Goal: Information Seeking & Learning: Understand process/instructions

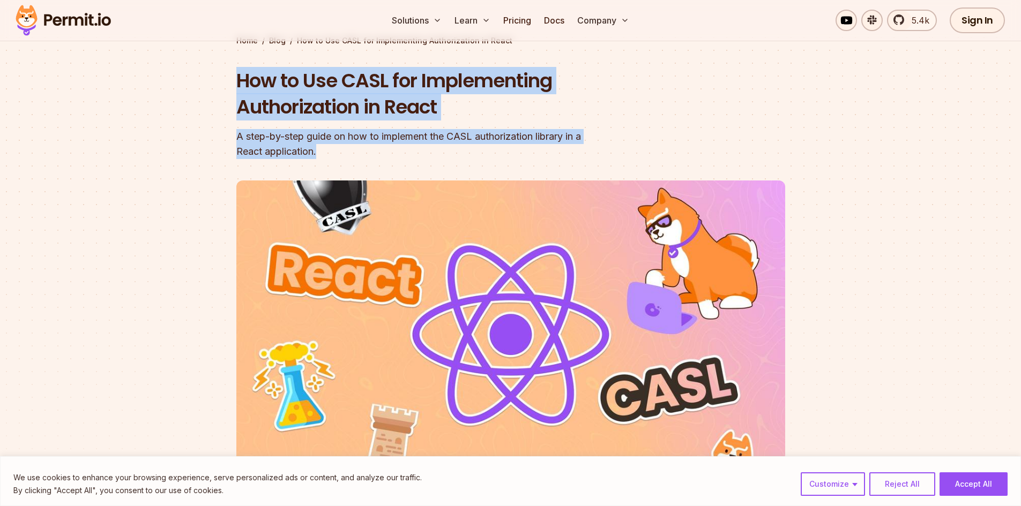
drag, startPoint x: 237, startPoint y: 80, endPoint x: 326, endPoint y: 156, distance: 116.7
click at [326, 156] on div "How to Use CASL for Implementing Authorization in React A step-by-[PERSON_NAME]…" at bounding box center [442, 114] width 412 height 92
click at [326, 156] on div "A step-by-step guide on how to implement the CASL authorization library in a Re…" at bounding box center [442, 144] width 412 height 30
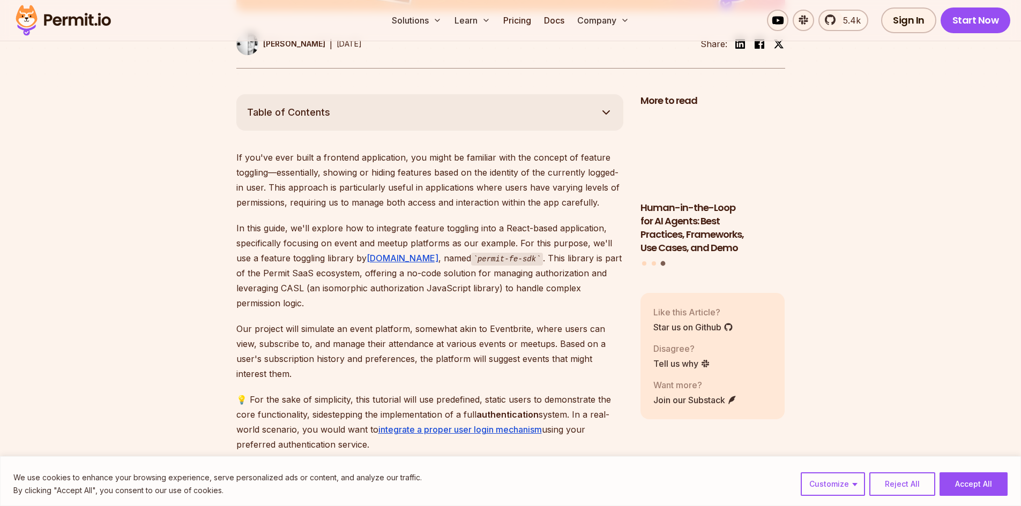
scroll to position [540, 0]
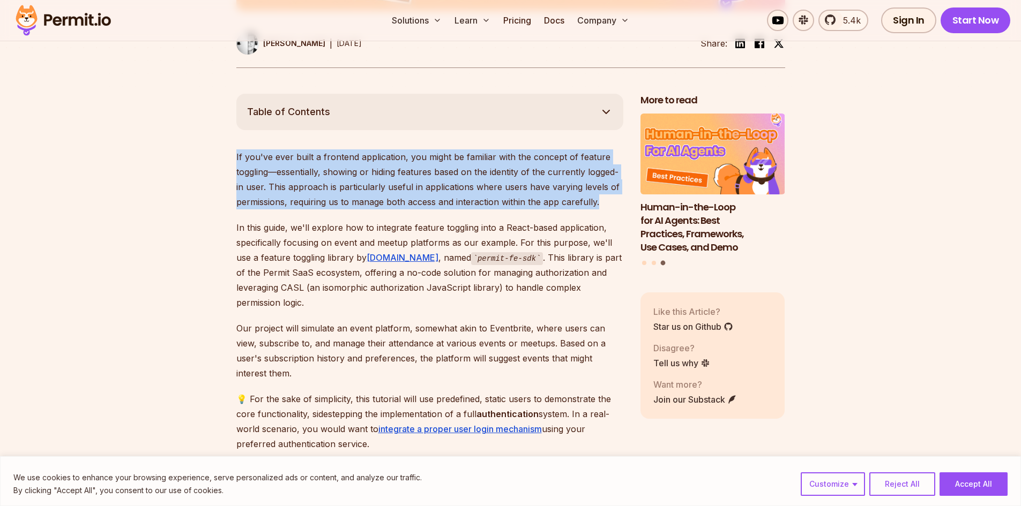
drag, startPoint x: 597, startPoint y: 202, endPoint x: 233, endPoint y: 162, distance: 366.1
click at [304, 182] on p "If you've ever built a frontend application, you might be familiar with the con…" at bounding box center [429, 180] width 387 height 60
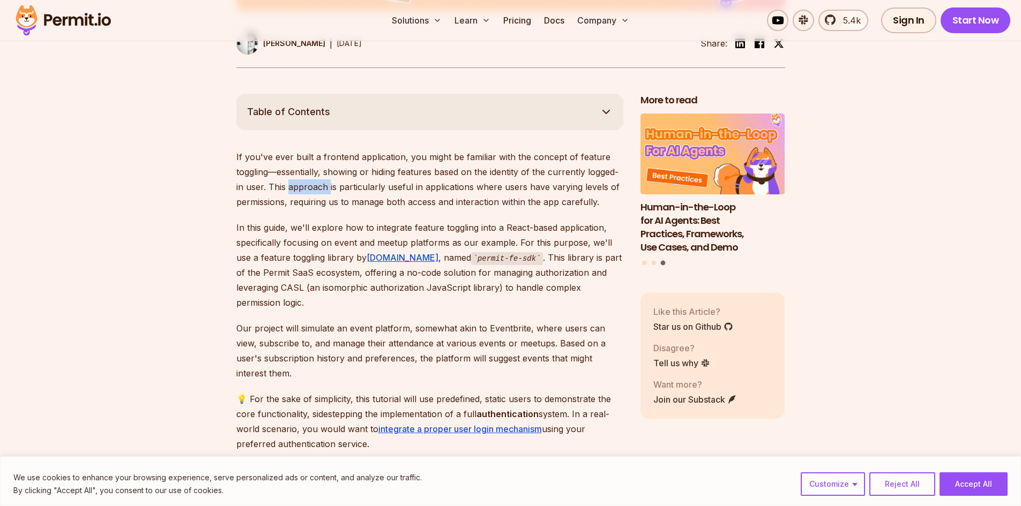
click at [304, 182] on p "If you've ever built a frontend application, you might be familiar with the con…" at bounding box center [429, 180] width 387 height 60
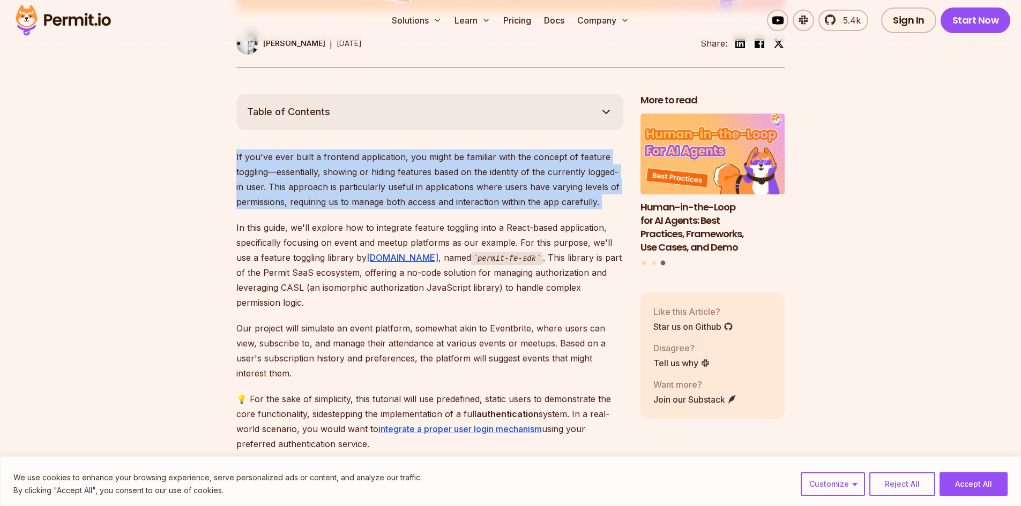
click at [304, 182] on p "If you've ever built a frontend application, you might be familiar with the con…" at bounding box center [429, 180] width 387 height 60
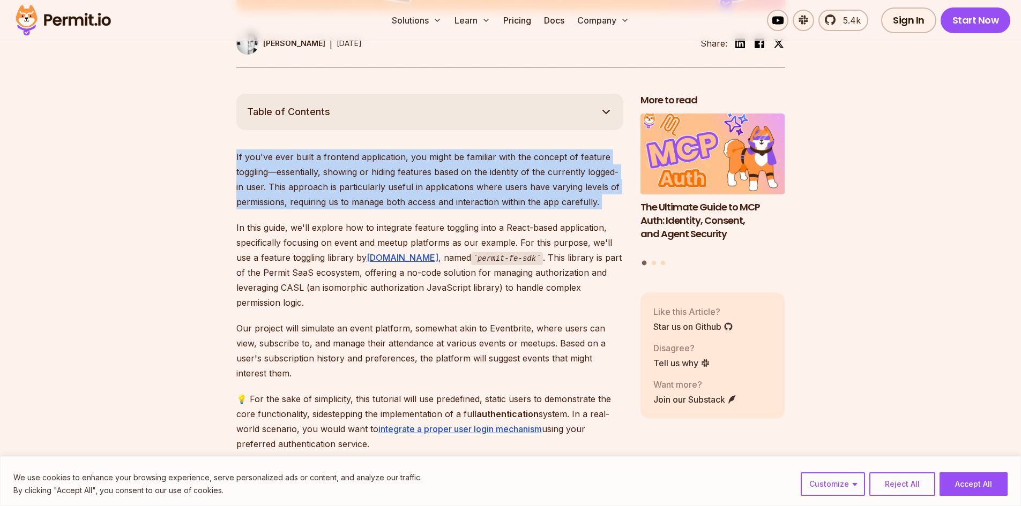
click at [434, 195] on p "If you've ever built a frontend application, you might be familiar with the con…" at bounding box center [429, 180] width 387 height 60
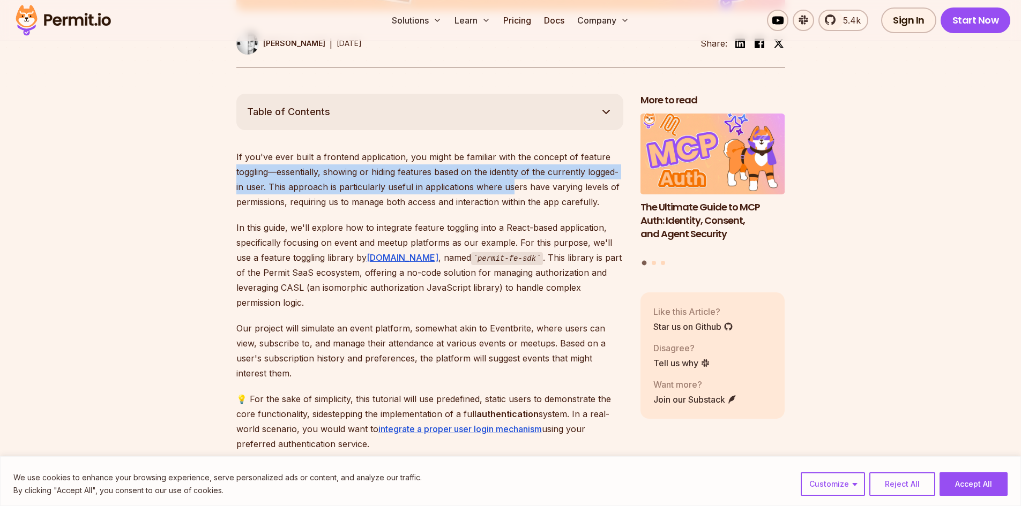
drag, startPoint x: 236, startPoint y: 165, endPoint x: 510, endPoint y: 190, distance: 275.6
click at [510, 190] on p "If you've ever built a frontend application, you might be familiar with the con…" at bounding box center [429, 180] width 387 height 60
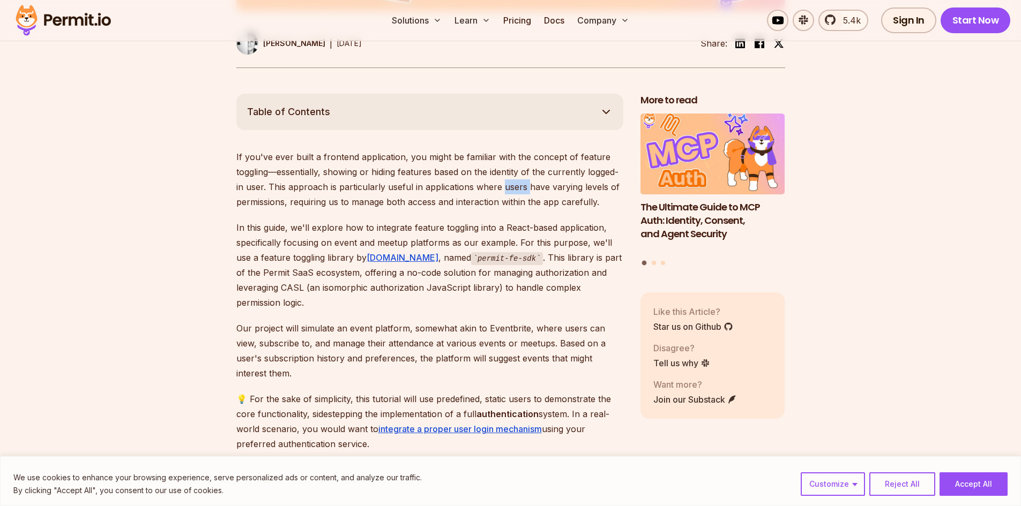
click at [510, 190] on p "If you've ever built a frontend application, you might be familiar with the con…" at bounding box center [429, 180] width 387 height 60
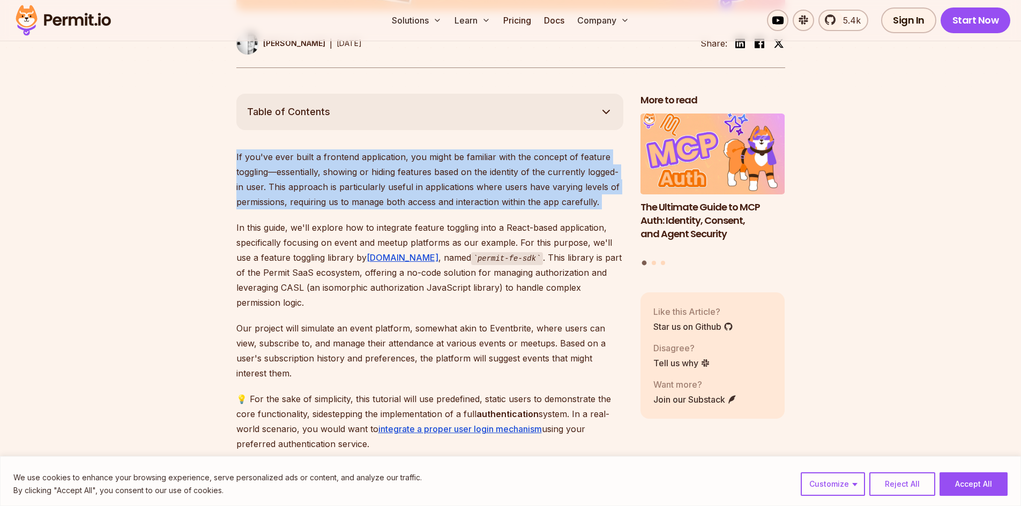
click at [510, 190] on p "If you've ever built a frontend application, you might be familiar with the con…" at bounding box center [429, 180] width 387 height 60
click at [571, 207] on p "If you've ever built a frontend application, you might be familiar with the con…" at bounding box center [429, 180] width 387 height 60
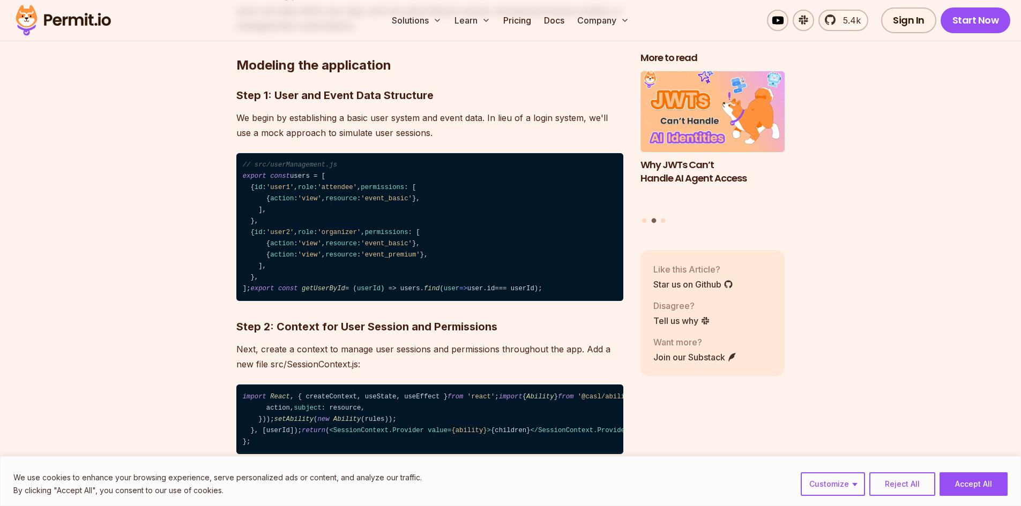
scroll to position [1749, 0]
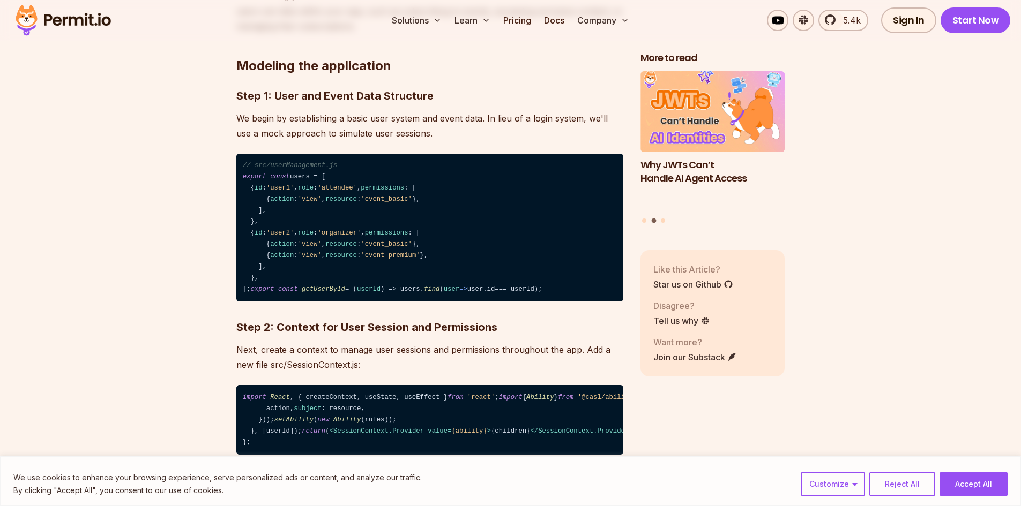
drag, startPoint x: 250, startPoint y: 338, endPoint x: 234, endPoint y: 156, distance: 181.9
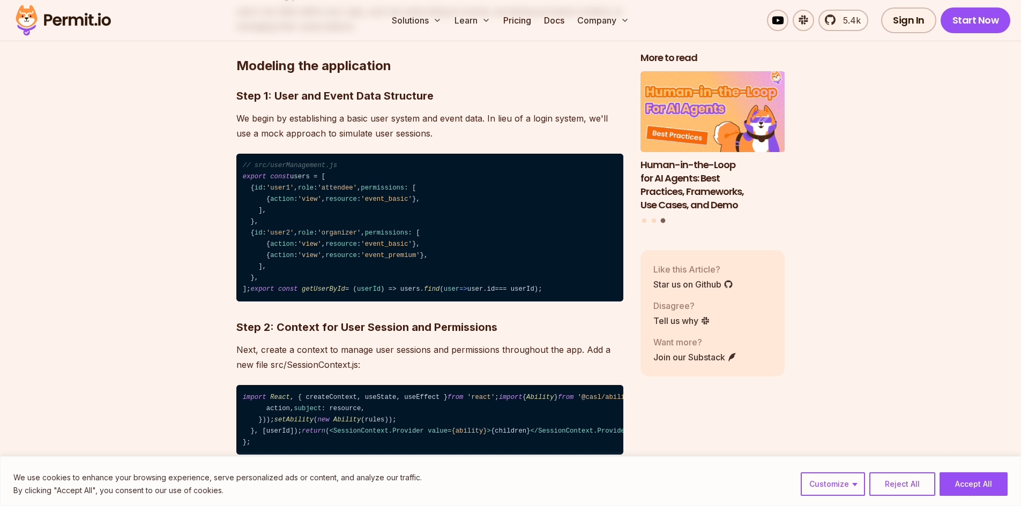
click at [344, 181] on code "// src/userManagement.js export const users = [ { id : 'user1' , role : 'attend…" at bounding box center [429, 228] width 387 height 148
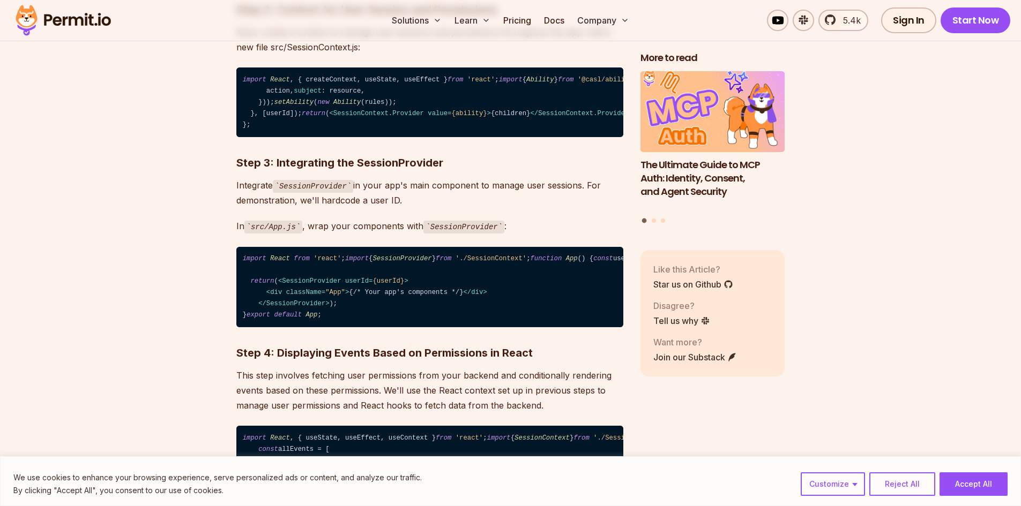
scroll to position [2094, 0]
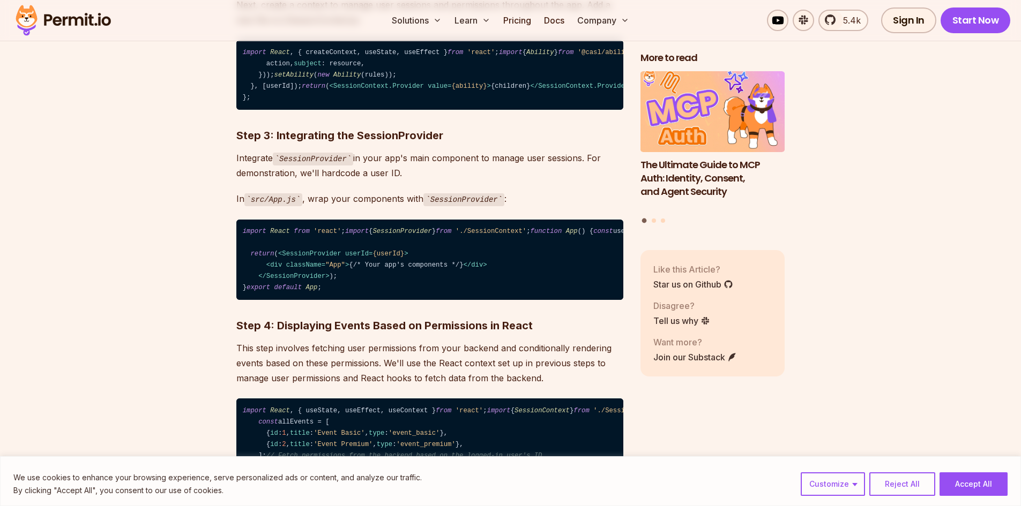
drag, startPoint x: 260, startPoint y: 391, endPoint x: 226, endPoint y: 113, distance: 280.3
click at [354, 27] on p "Next, create a context to manage user sessions and permissions throughout the a…" at bounding box center [429, 12] width 387 height 30
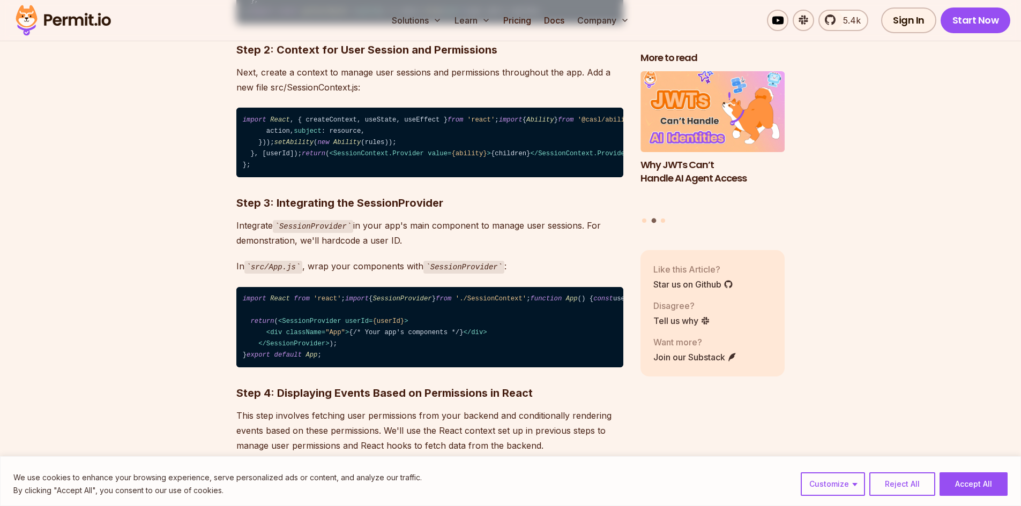
scroll to position [2026, 0]
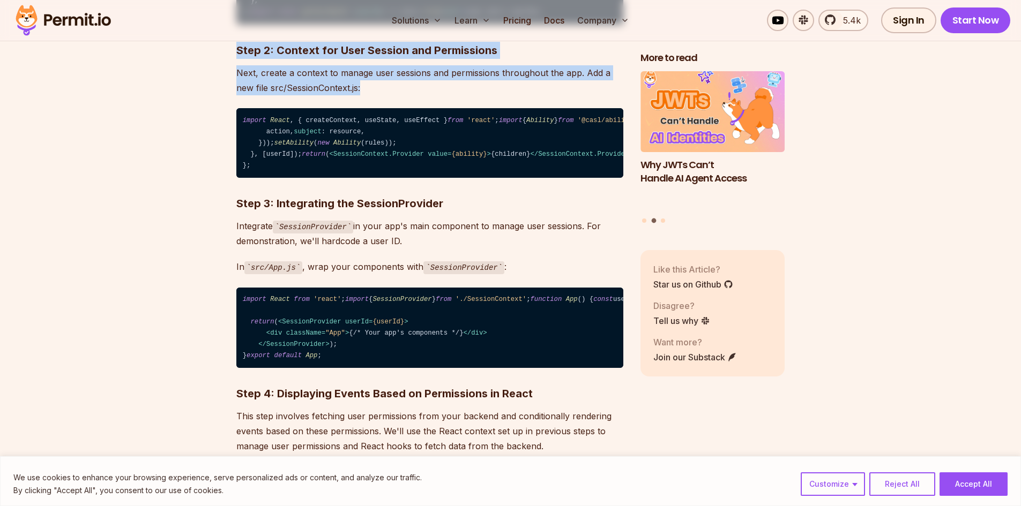
drag, startPoint x: 234, startPoint y: 115, endPoint x: 398, endPoint y: 161, distance: 169.8
click at [398, 95] on p "Next, create a context to manage user sessions and permissions throughout the a…" at bounding box center [429, 80] width 387 height 30
drag, startPoint x: 234, startPoint y: 120, endPoint x: 396, endPoint y: 166, distance: 168.7
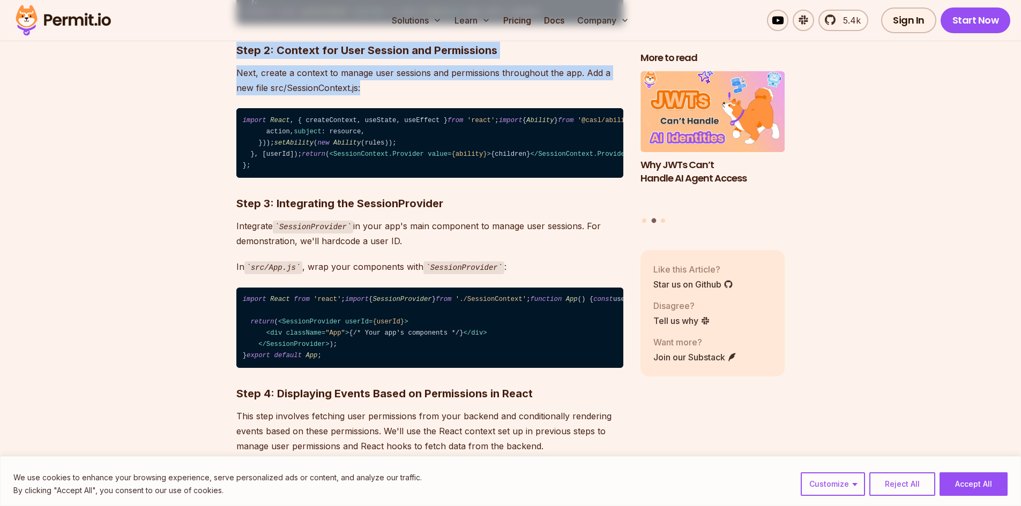
click at [396, 95] on p "Next, create a context to manage user sessions and permissions throughout the a…" at bounding box center [429, 80] width 387 height 30
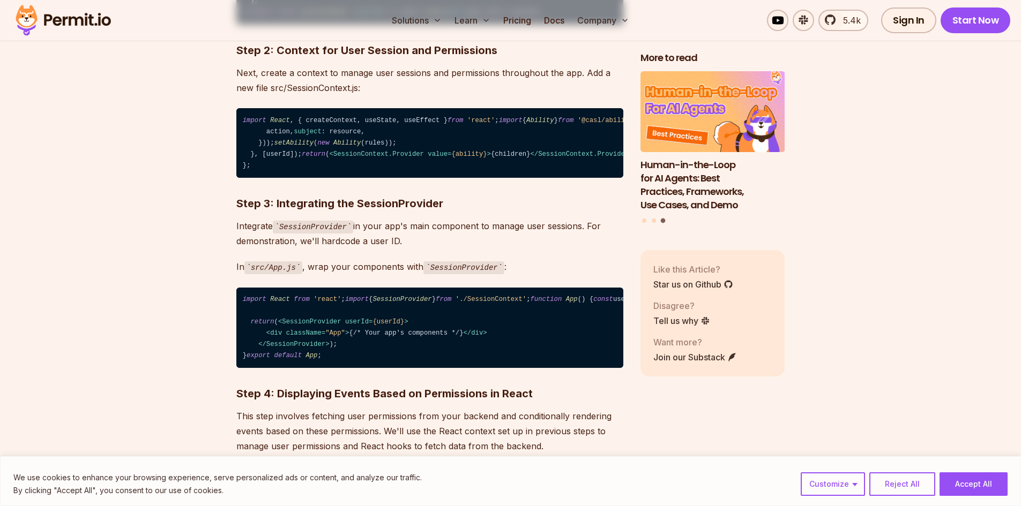
click at [242, 57] on strong "Step 2: Context for User Session and Permissions" at bounding box center [366, 50] width 261 height 13
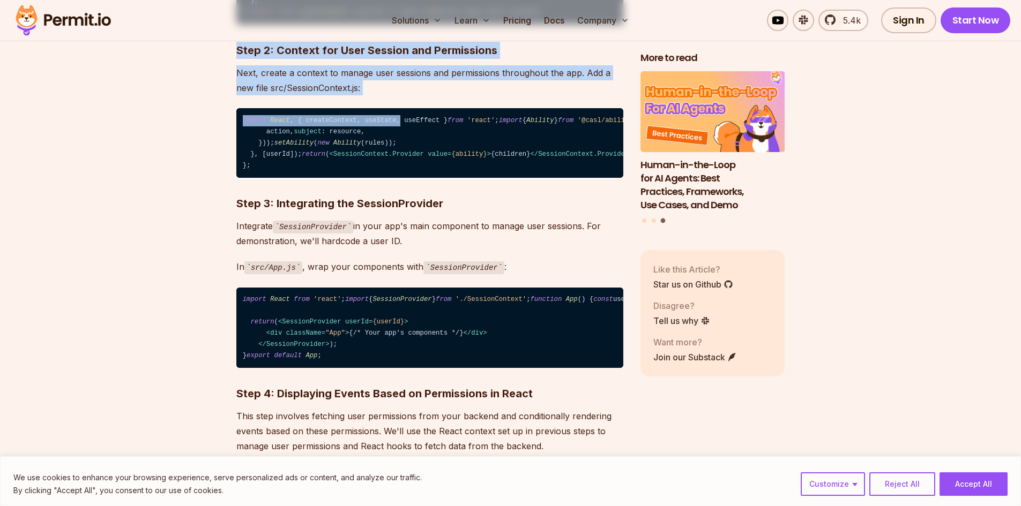
drag, startPoint x: 226, startPoint y: 116, endPoint x: 388, endPoint y: 168, distance: 170.7
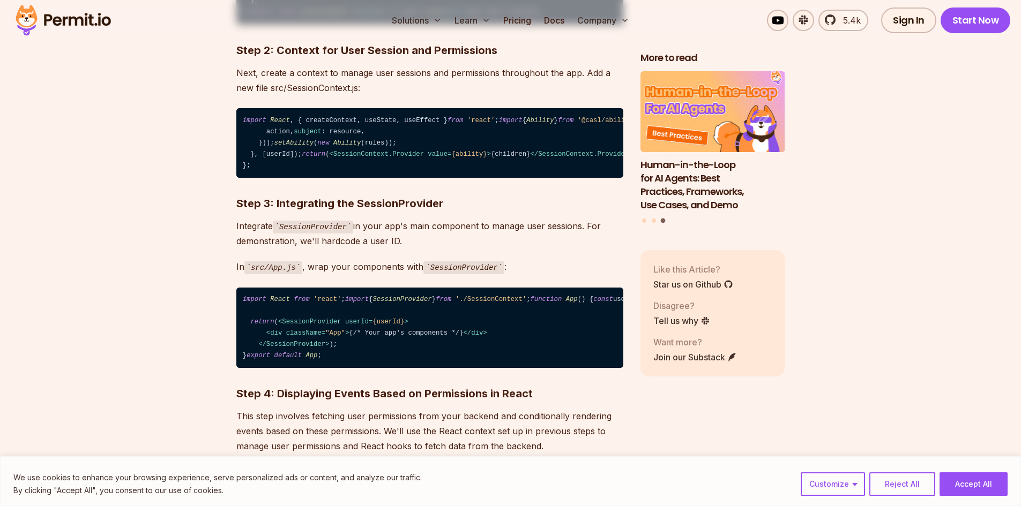
click at [359, 95] on p "Next, create a context to manage user sessions and permissions throughout the a…" at bounding box center [429, 80] width 387 height 30
click at [366, 95] on p "Next, create a context to manage user sessions and permissions throughout the a…" at bounding box center [429, 80] width 387 height 30
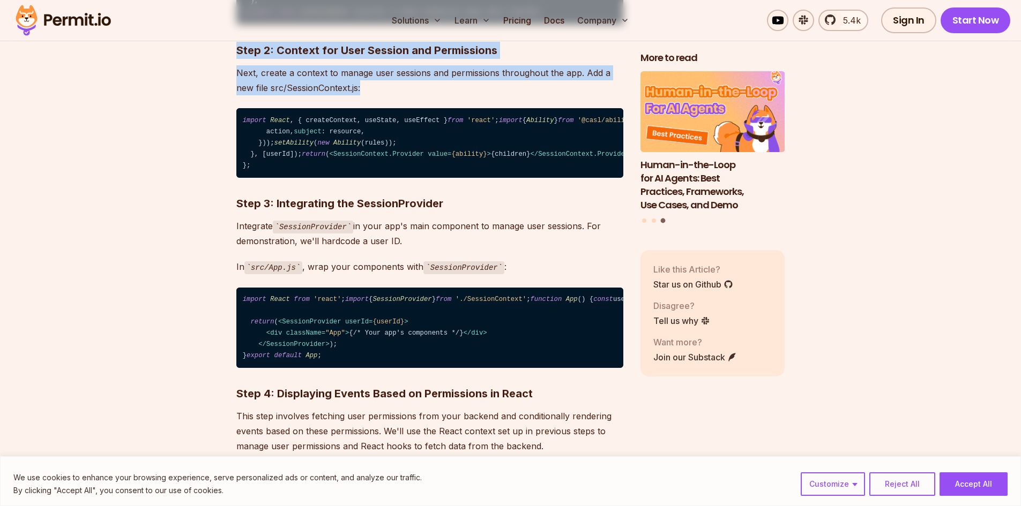
drag, startPoint x: 366, startPoint y: 157, endPoint x: 228, endPoint y: 125, distance: 142.0
click at [240, 57] on strong "Step 2: Context for User Session and Permissions" at bounding box center [366, 50] width 261 height 13
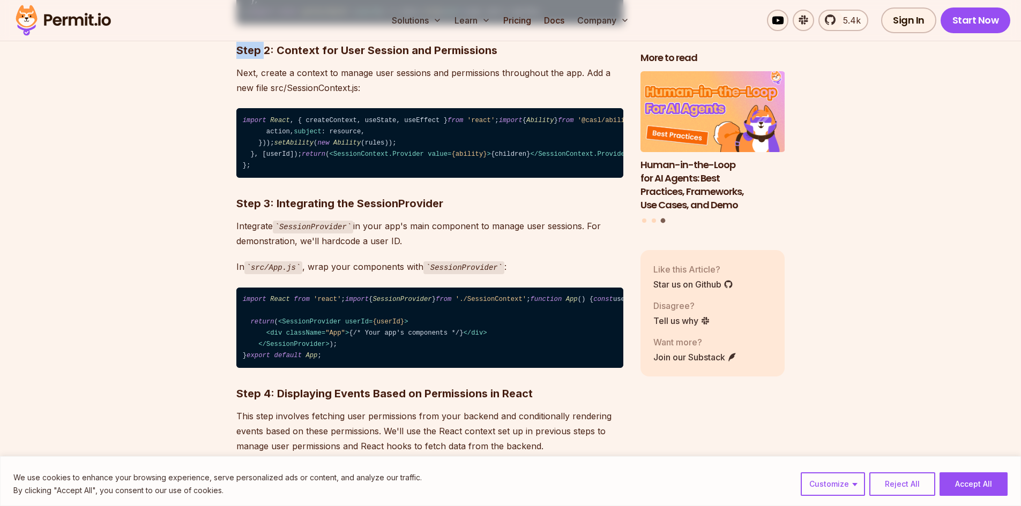
click at [240, 57] on strong "Step 2: Context for User Session and Permissions" at bounding box center [366, 50] width 261 height 13
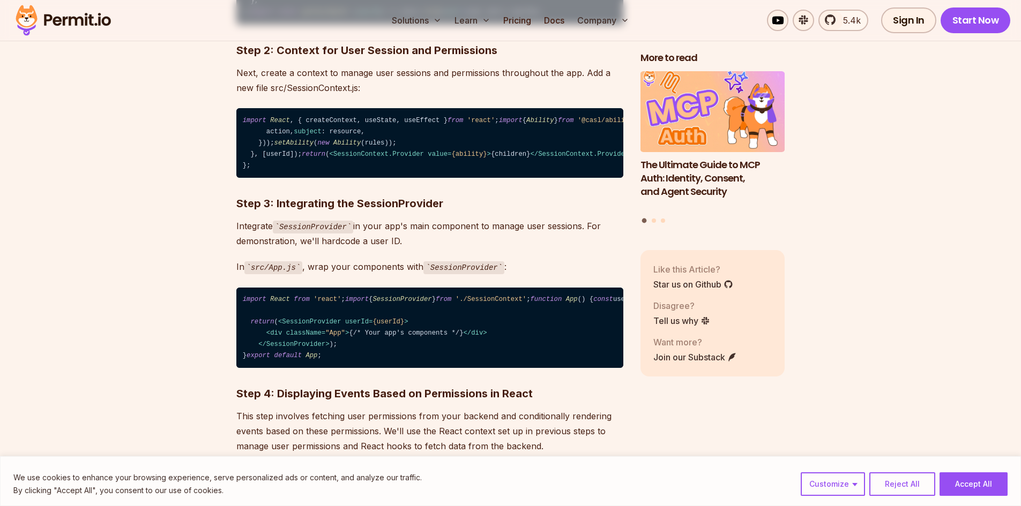
click at [382, 95] on p "Next, create a context to manage user sessions and permissions throughout the a…" at bounding box center [429, 80] width 387 height 30
click at [356, 95] on p "Next, create a context to manage user sessions and permissions throughout the a…" at bounding box center [429, 80] width 387 height 30
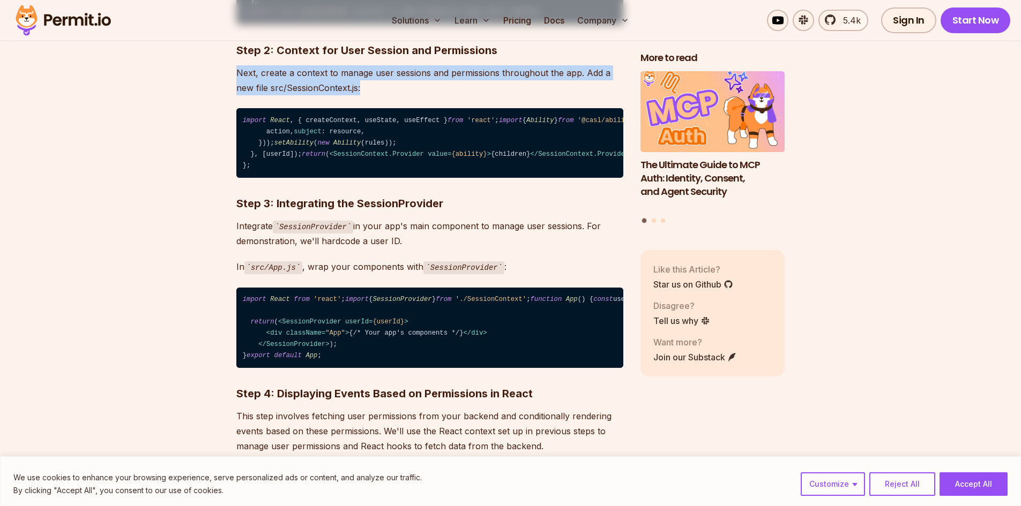
drag, startPoint x: 362, startPoint y: 164, endPoint x: 225, endPoint y: 130, distance: 141.9
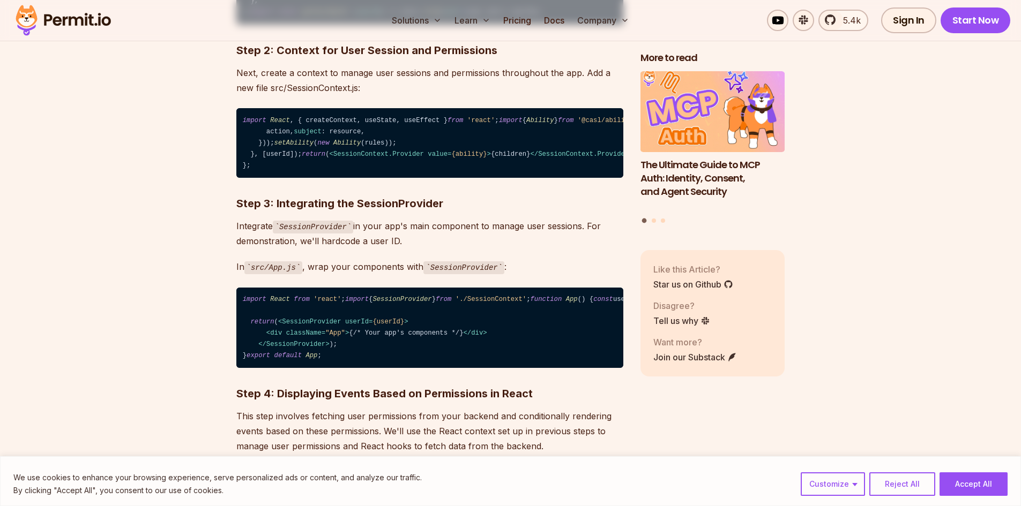
click at [252, 95] on p "Next, create a context to manage user sessions and permissions throughout the a…" at bounding box center [429, 80] width 387 height 30
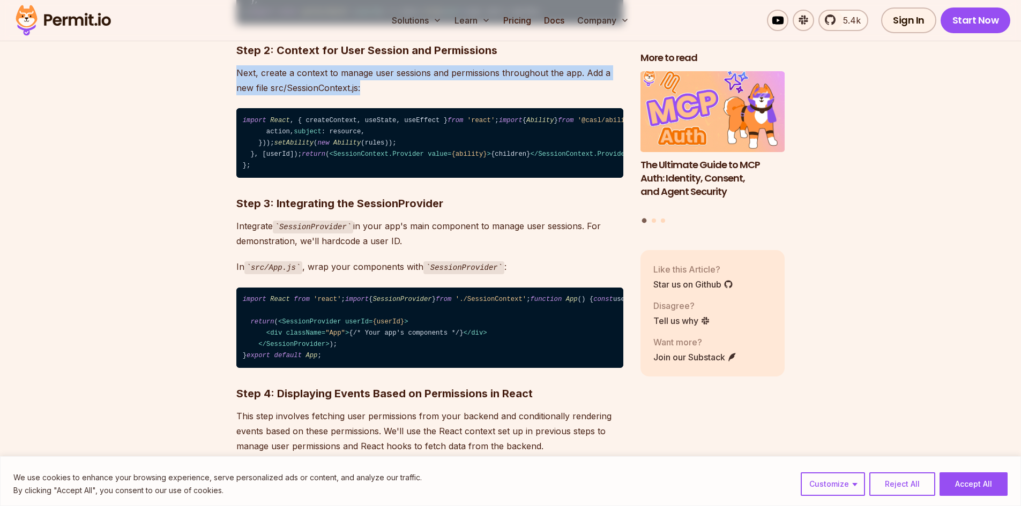
click at [252, 95] on p "Next, create a context to manage user sessions and permissions throughout the a…" at bounding box center [429, 80] width 387 height 30
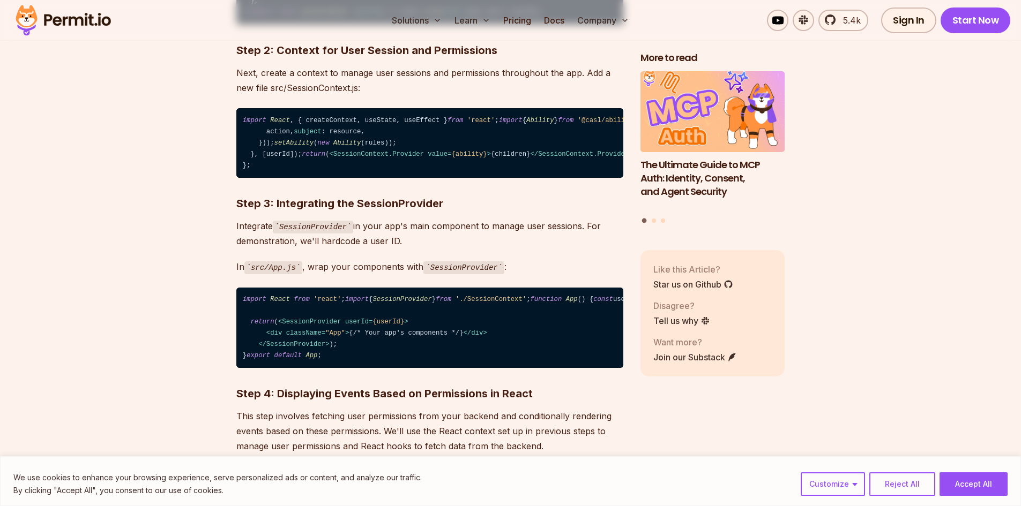
drag, startPoint x: 232, startPoint y: 131, endPoint x: 381, endPoint y: 147, distance: 149.8
click at [381, 95] on p "Next, create a context to manage user sessions and permissions throughout the a…" at bounding box center [429, 80] width 387 height 30
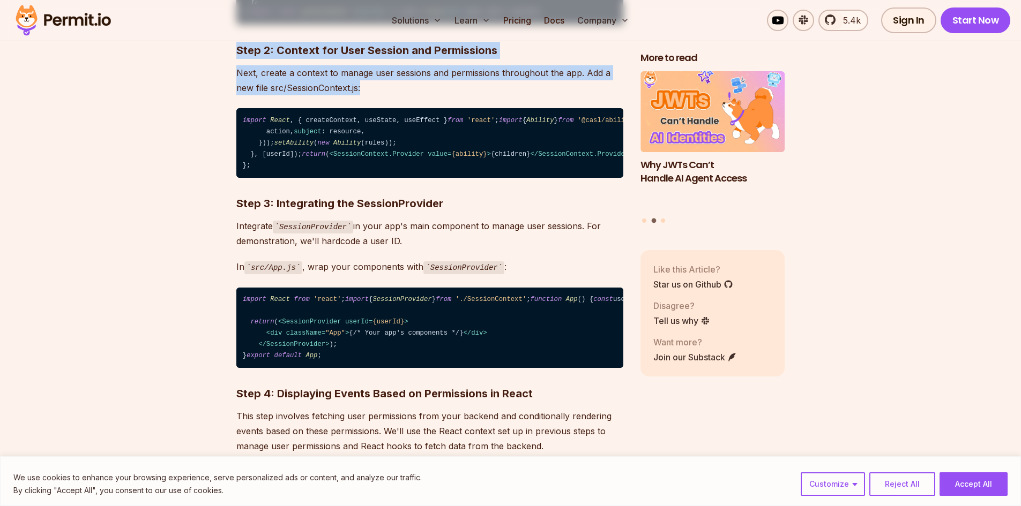
drag, startPoint x: 371, startPoint y: 154, endPoint x: 218, endPoint y: 123, distance: 155.9
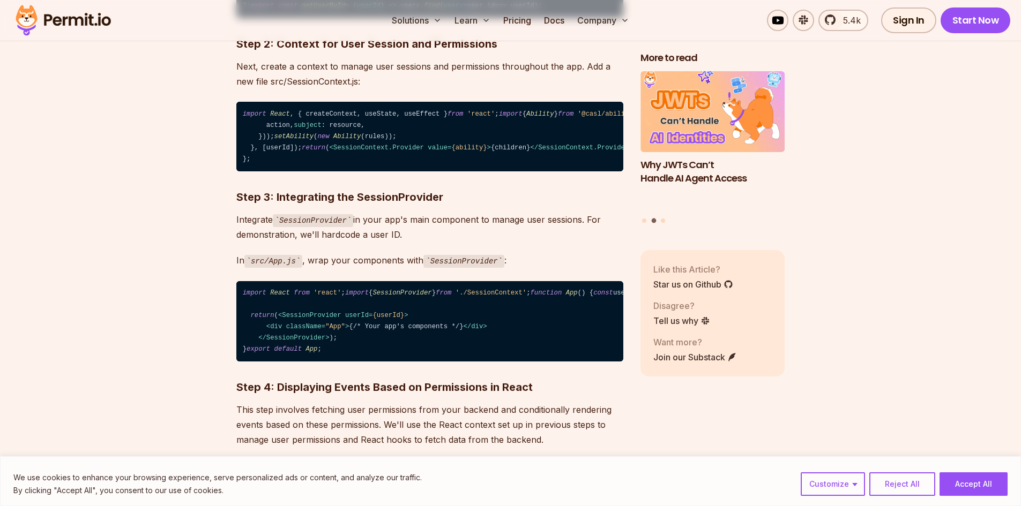
scroll to position [2034, 0]
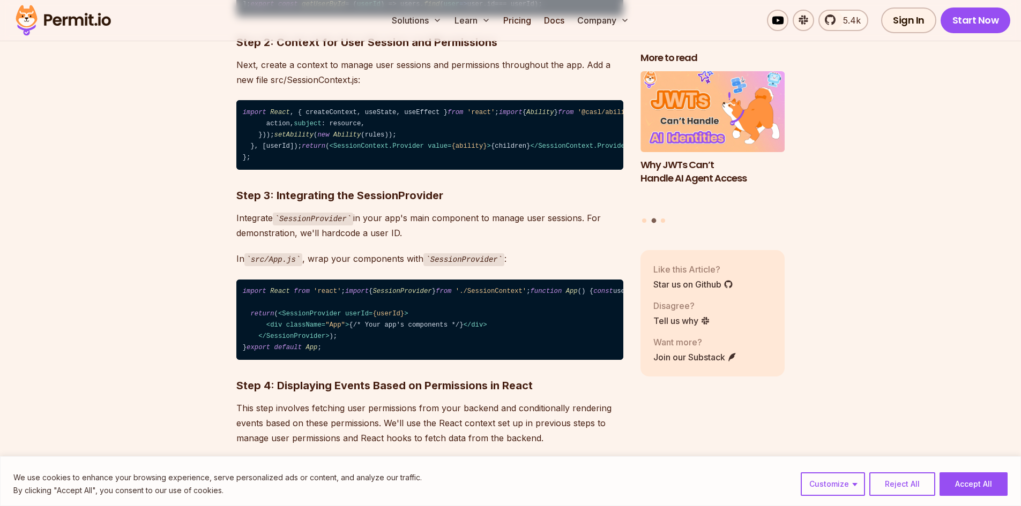
click at [349, 87] on p "Next, create a context to manage user sessions and permissions throughout the a…" at bounding box center [429, 72] width 387 height 30
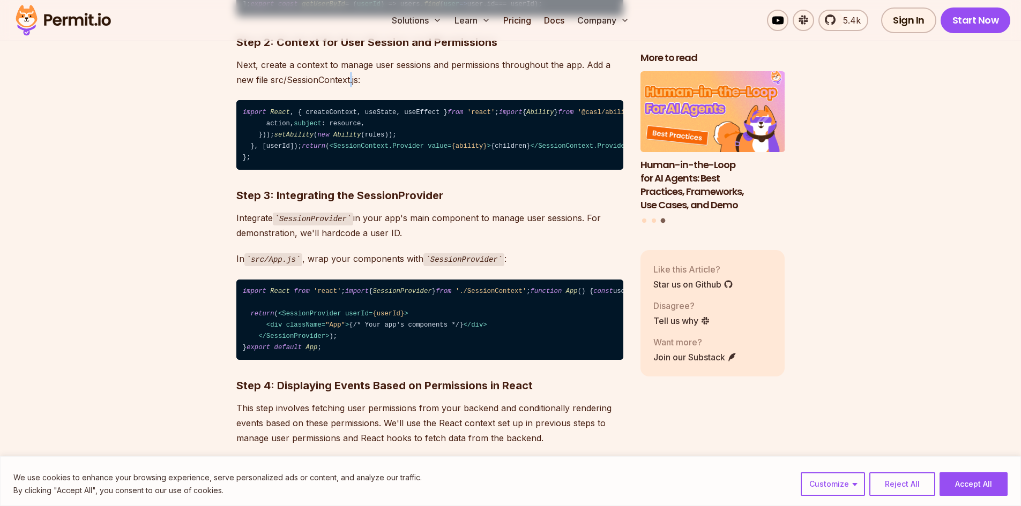
click at [349, 87] on p "Next, create a context to manage user sessions and permissions throughout the a…" at bounding box center [429, 72] width 387 height 30
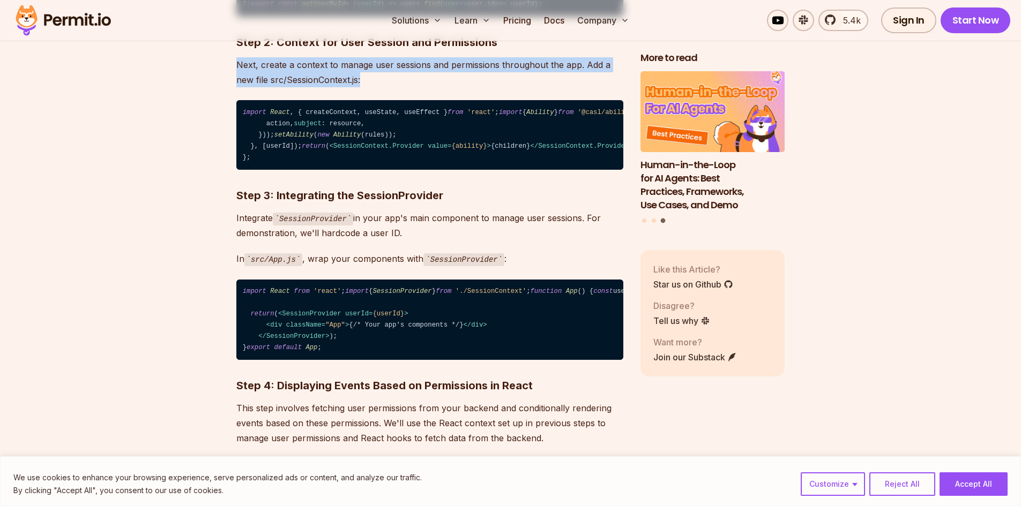
click at [349, 87] on p "Next, create a context to manage user sessions and permissions throughout the a…" at bounding box center [429, 72] width 387 height 30
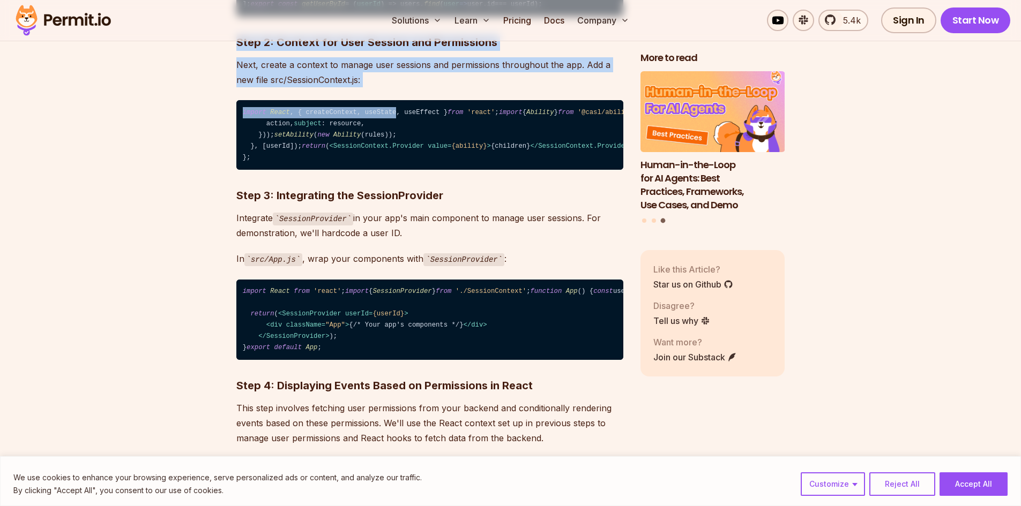
drag, startPoint x: 227, startPoint y: 113, endPoint x: 384, endPoint y: 175, distance: 169.4
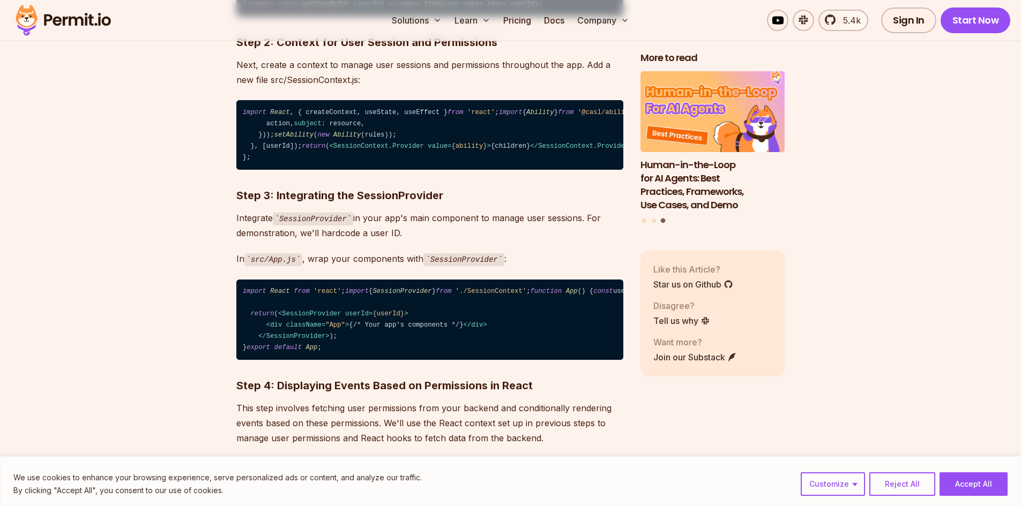
click at [349, 87] on p "Next, create a context to manage user sessions and permissions throughout the a…" at bounding box center [429, 72] width 387 height 30
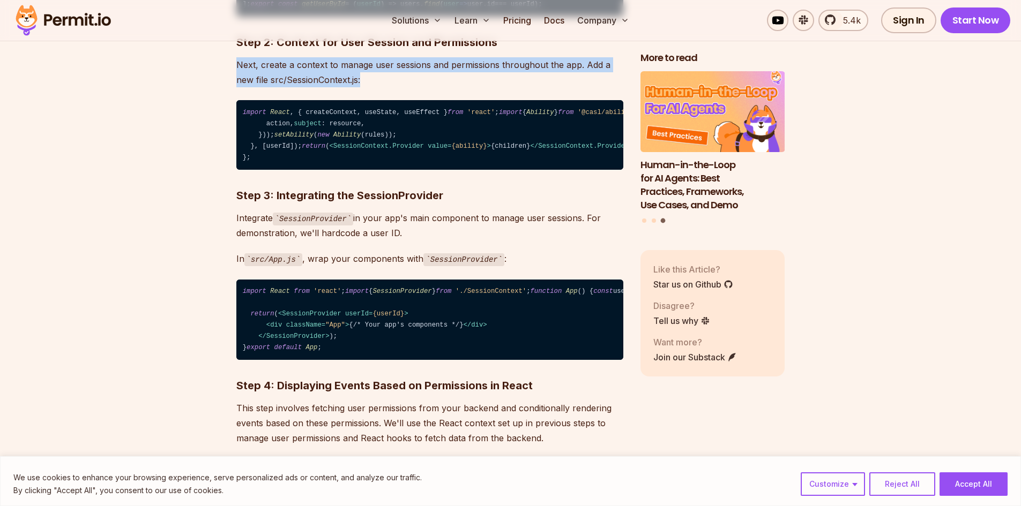
click at [349, 87] on p "Next, create a context to manage user sessions and permissions throughout the a…" at bounding box center [429, 72] width 387 height 30
click at [418, 87] on p "Next, create a context to manage user sessions and permissions throughout the a…" at bounding box center [429, 72] width 387 height 30
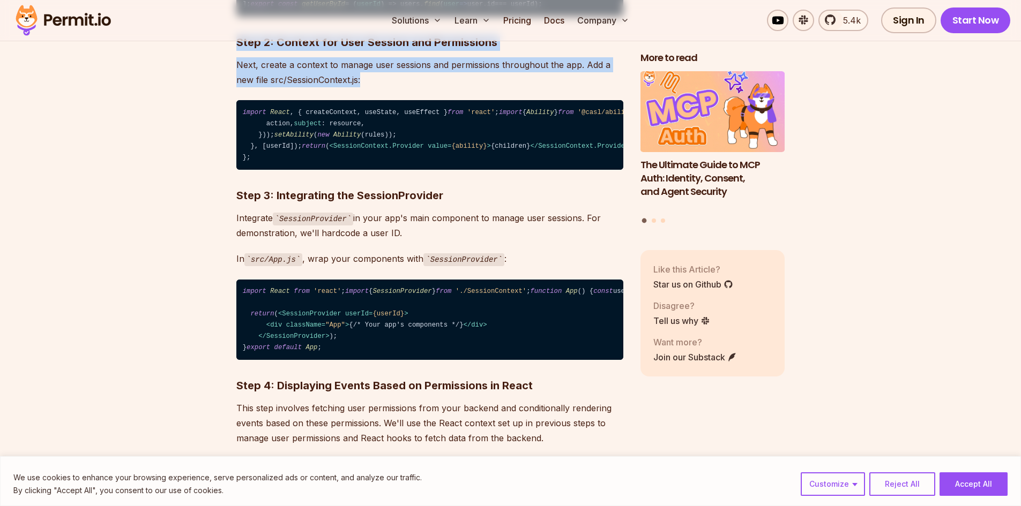
drag, startPoint x: 236, startPoint y: 117, endPoint x: 400, endPoint y: 153, distance: 168.3
click at [400, 87] on p "Next, create a context to manage user sessions and permissions throughout the a…" at bounding box center [429, 72] width 387 height 30
drag, startPoint x: 400, startPoint y: 153, endPoint x: 235, endPoint y: 109, distance: 170.7
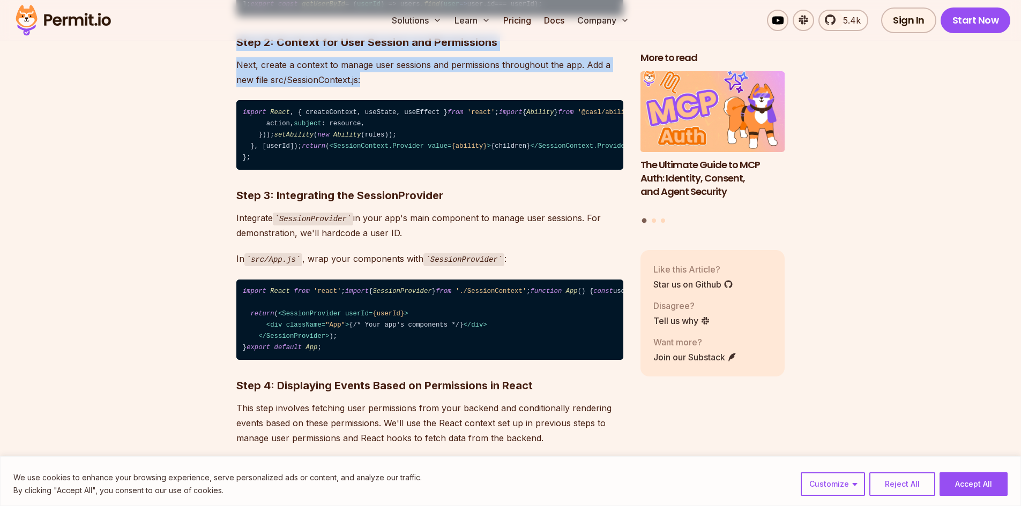
click at [272, 49] on strong "Step 2: Context for User Session and Permissions" at bounding box center [366, 42] width 261 height 13
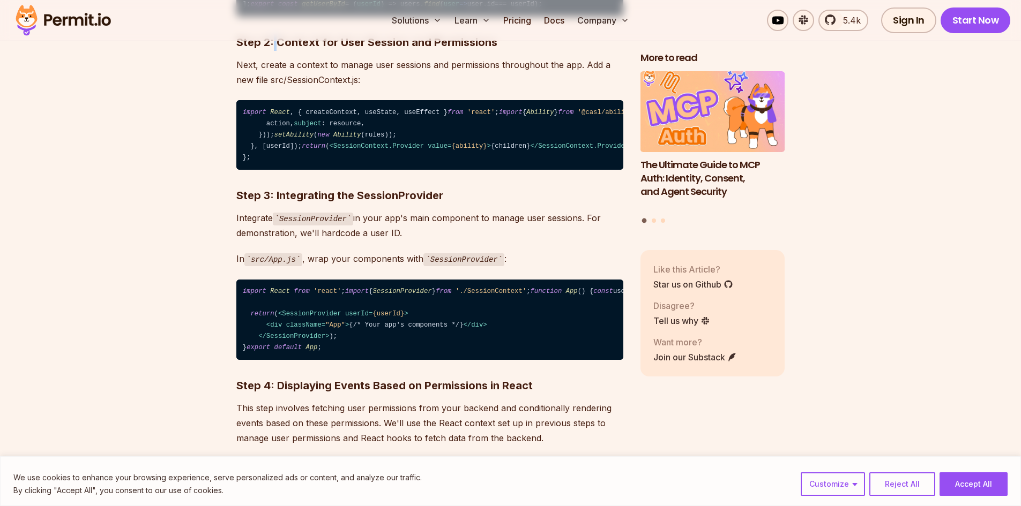
click at [272, 49] on strong "Step 2: Context for User Session and Permissions" at bounding box center [366, 42] width 261 height 13
click at [323, 87] on p "Next, create a context to manage user sessions and permissions throughout the a…" at bounding box center [429, 72] width 387 height 30
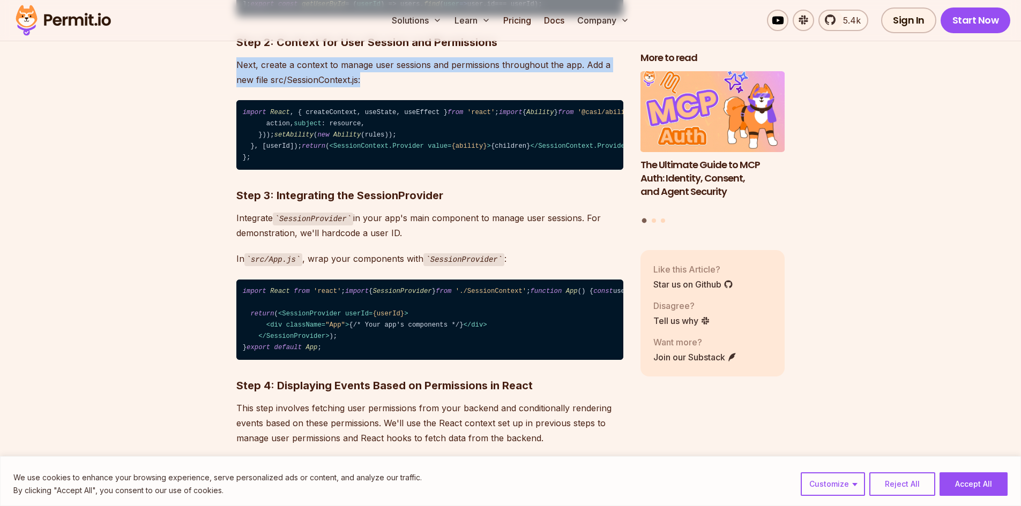
click at [323, 87] on p "Next, create a context to manage user sessions and permissions throughout the a…" at bounding box center [429, 72] width 387 height 30
click at [395, 87] on p "Next, create a context to manage user sessions and permissions throughout the a…" at bounding box center [429, 72] width 387 height 30
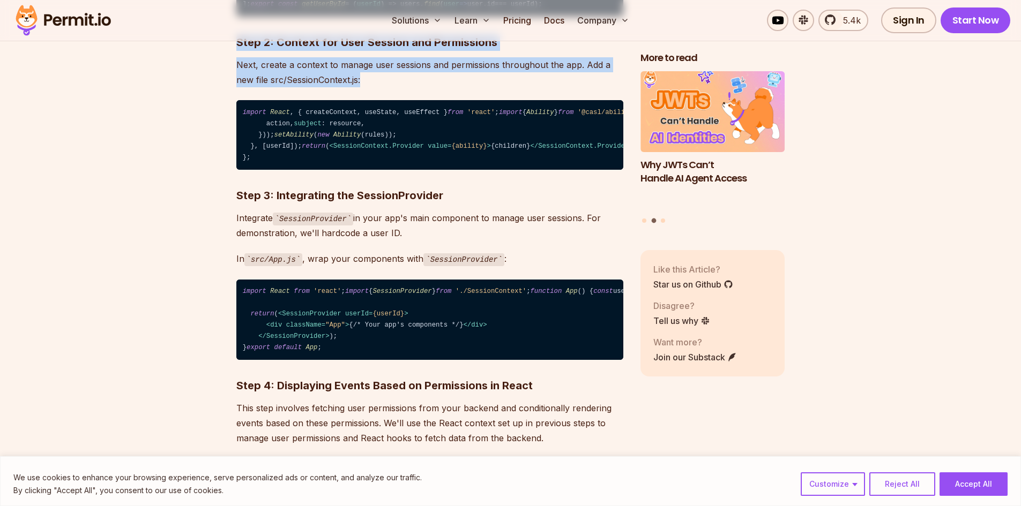
drag, startPoint x: 234, startPoint y: 110, endPoint x: 379, endPoint y: 146, distance: 149.6
click at [379, 87] on p "Next, create a context to manage user sessions and permissions throughout the a…" at bounding box center [429, 72] width 387 height 30
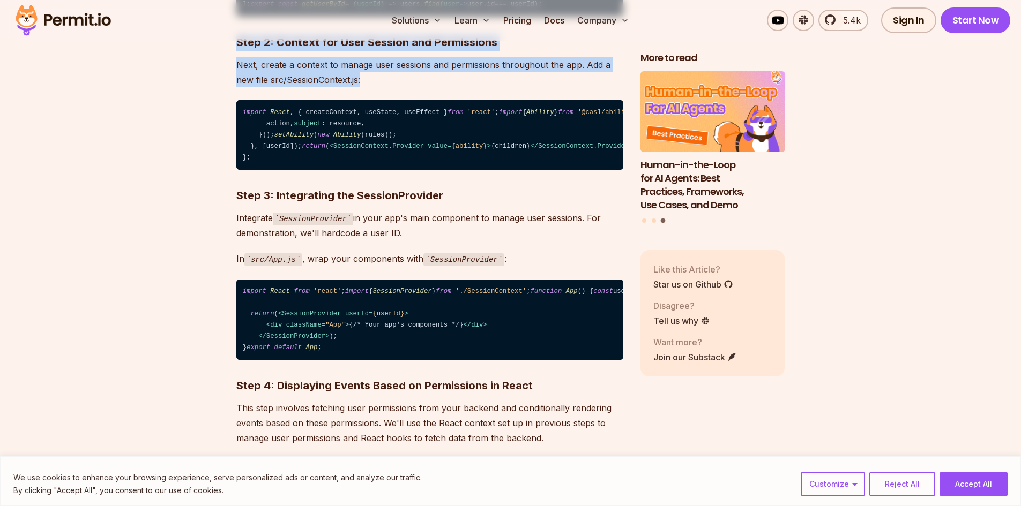
drag, startPoint x: 379, startPoint y: 146, endPoint x: 223, endPoint y: 102, distance: 161.5
click at [297, 49] on strong "Step 2: Context for User Session and Permissions" at bounding box center [366, 42] width 261 height 13
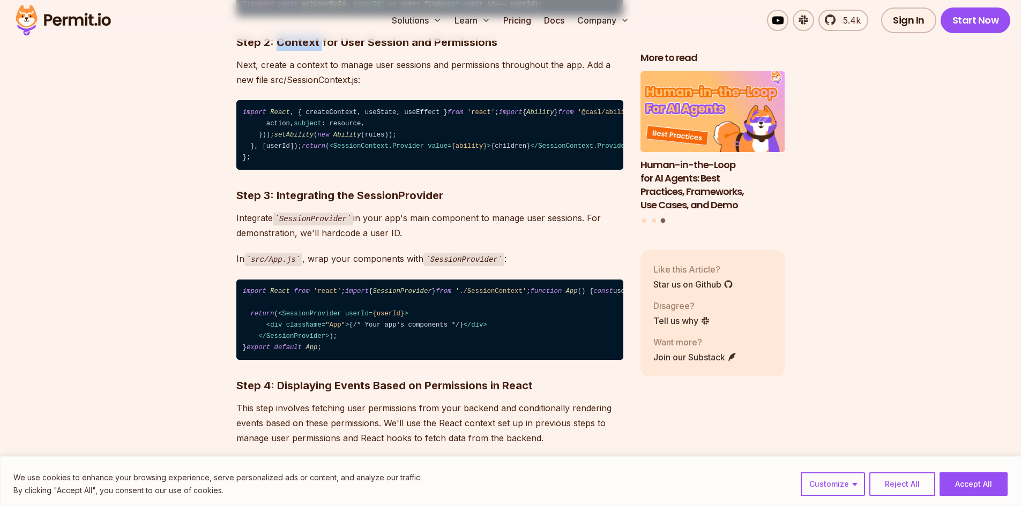
click at [297, 49] on strong "Step 2: Context for User Session and Permissions" at bounding box center [366, 42] width 261 height 13
click at [335, 87] on p "Next, create a context to manage user sessions and permissions throughout the a…" at bounding box center [429, 72] width 387 height 30
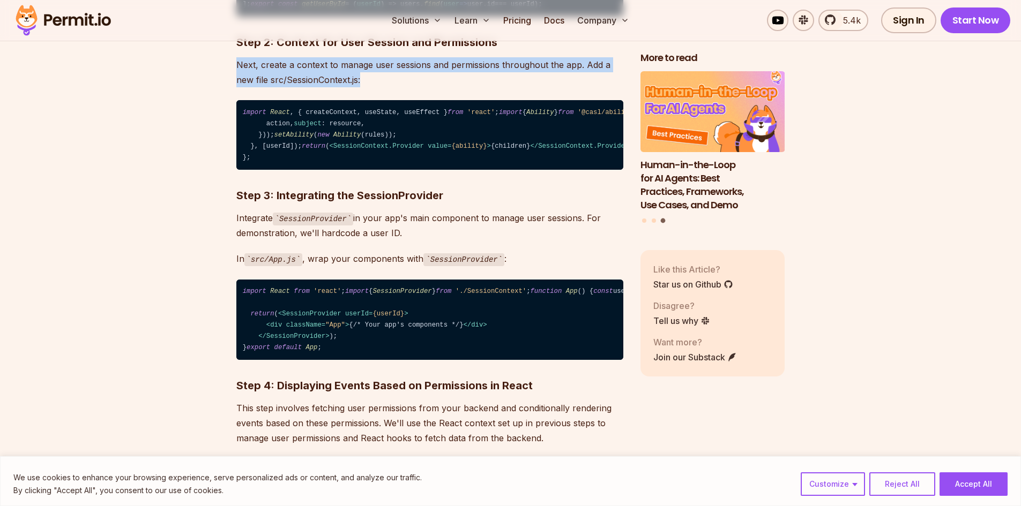
click at [335, 87] on p "Next, create a context to manage user sessions and permissions throughout the a…" at bounding box center [429, 72] width 387 height 30
click at [372, 87] on p "Next, create a context to manage user sessions and permissions throughout the a…" at bounding box center [429, 72] width 387 height 30
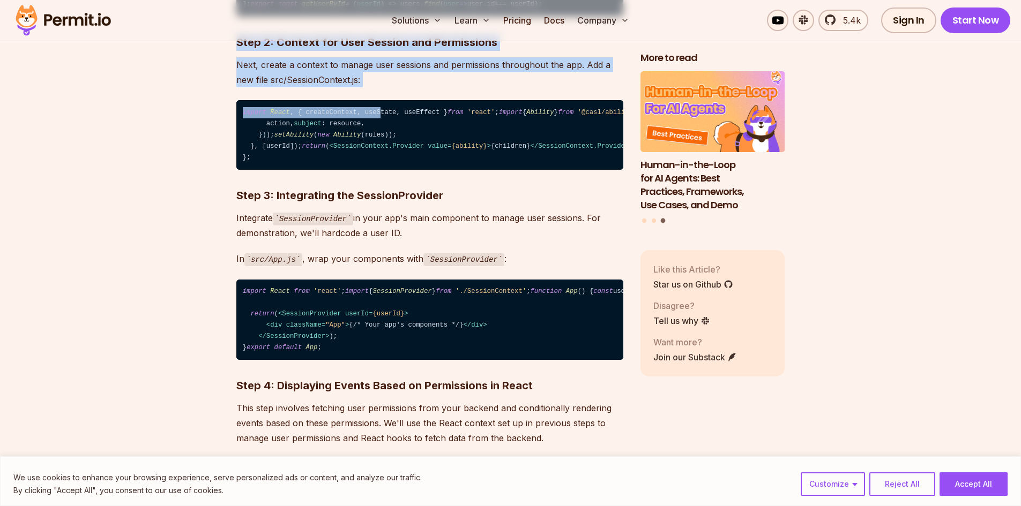
drag, startPoint x: 236, startPoint y: 117, endPoint x: 368, endPoint y: 174, distance: 144.1
click at [368, 170] on code "import React , { createContext, useState, useEffect } from 'react' ; import { A…" at bounding box center [429, 135] width 387 height 70
drag, startPoint x: 366, startPoint y: 151, endPoint x: 233, endPoint y: 110, distance: 139.4
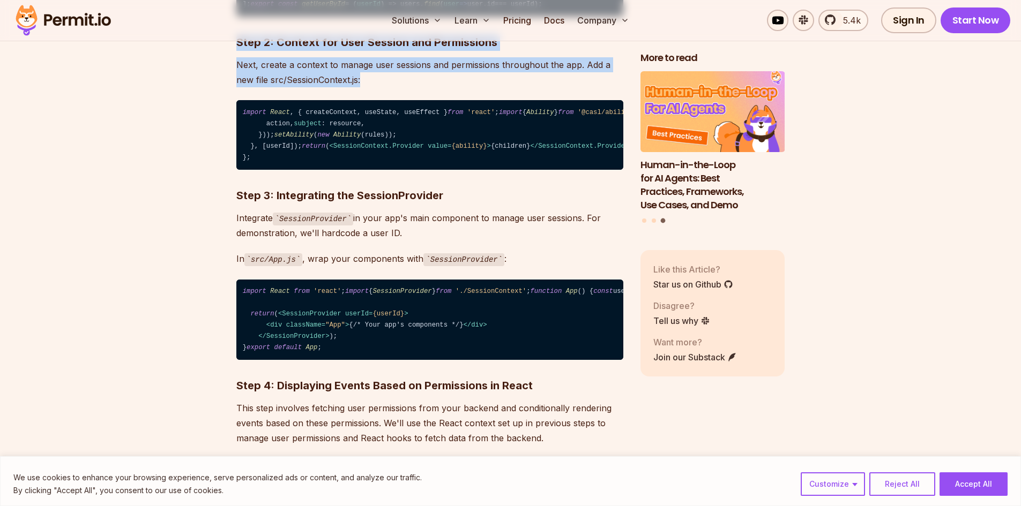
click at [279, 87] on p "Next, create a context to manage user sessions and permissions throughout the a…" at bounding box center [429, 72] width 387 height 30
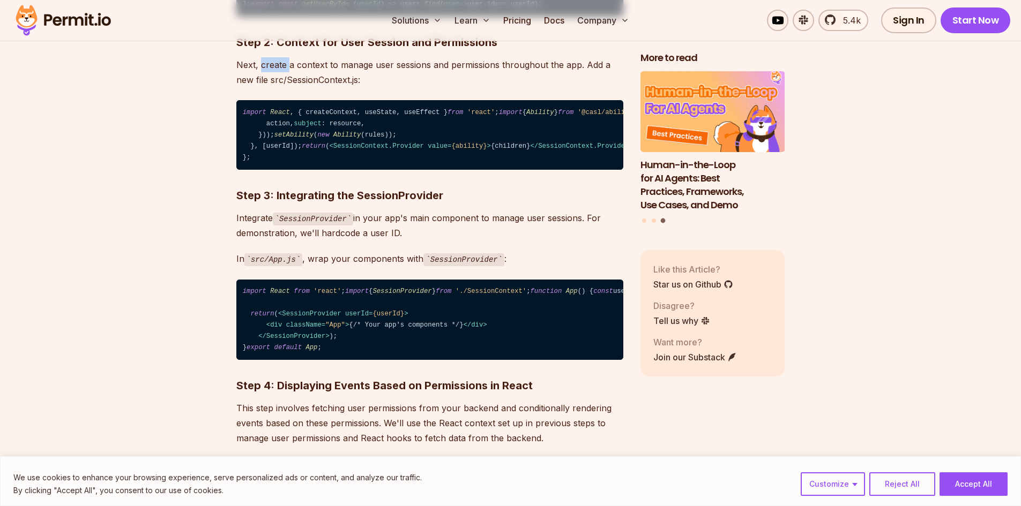
click at [279, 87] on p "Next, create a context to manage user sessions and permissions throughout the a…" at bounding box center [429, 72] width 387 height 30
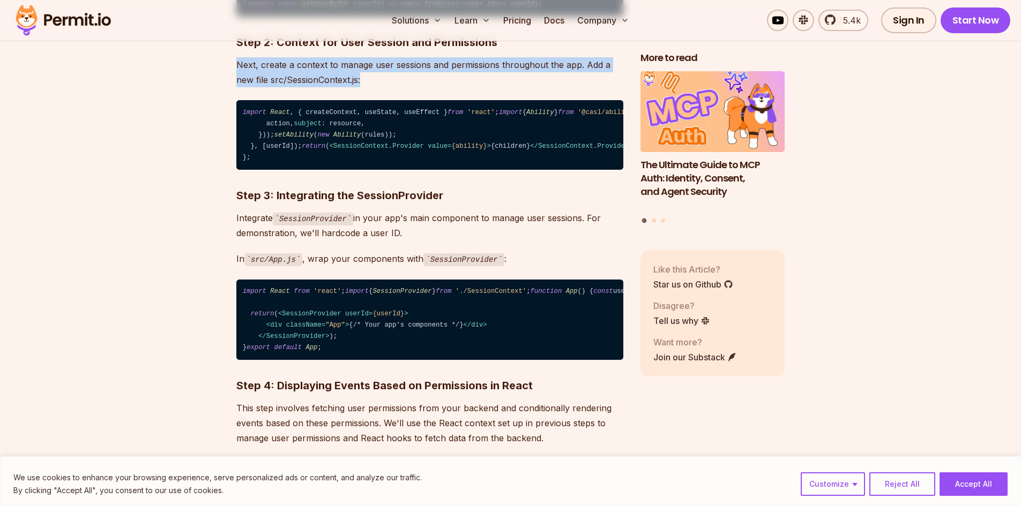
click at [279, 87] on p "Next, create a context to manage user sessions and permissions throughout the a…" at bounding box center [429, 72] width 387 height 30
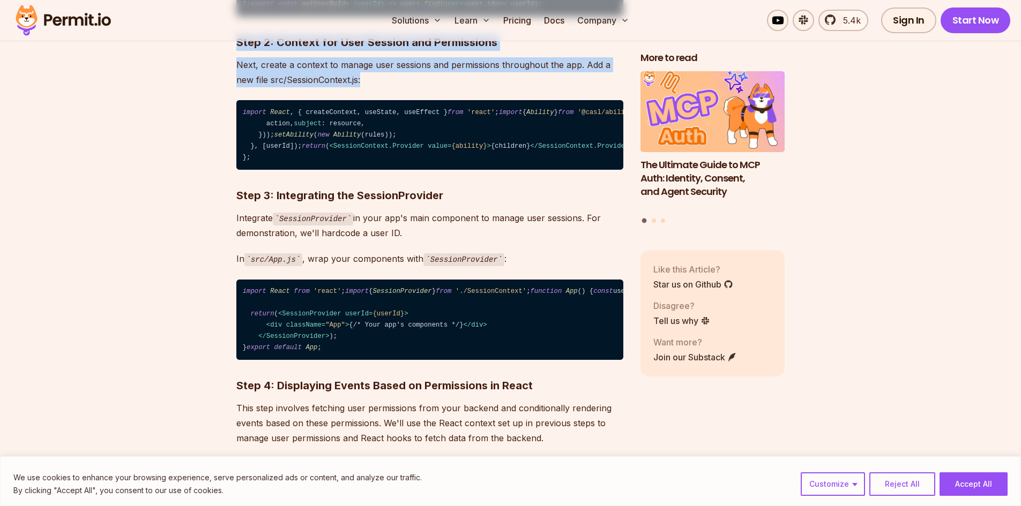
drag, startPoint x: 229, startPoint y: 115, endPoint x: 366, endPoint y: 145, distance: 140.4
click at [366, 87] on p "Next, create a context to manage user sessions and permissions throughout the a…" at bounding box center [429, 72] width 387 height 30
drag, startPoint x: 366, startPoint y: 145, endPoint x: 221, endPoint y: 98, distance: 152.7
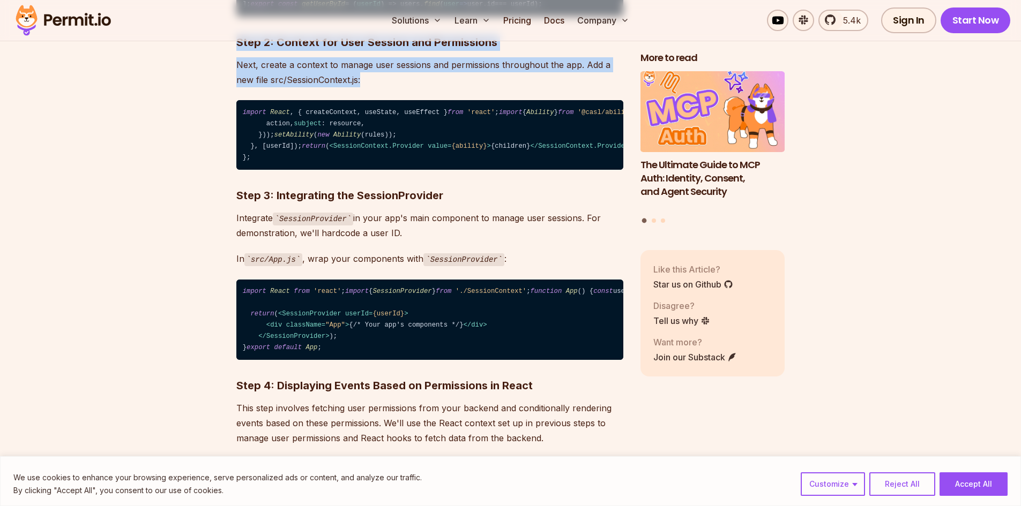
click at [266, 51] on h3 "Step 2: Context for User Session and Permissions" at bounding box center [429, 42] width 387 height 17
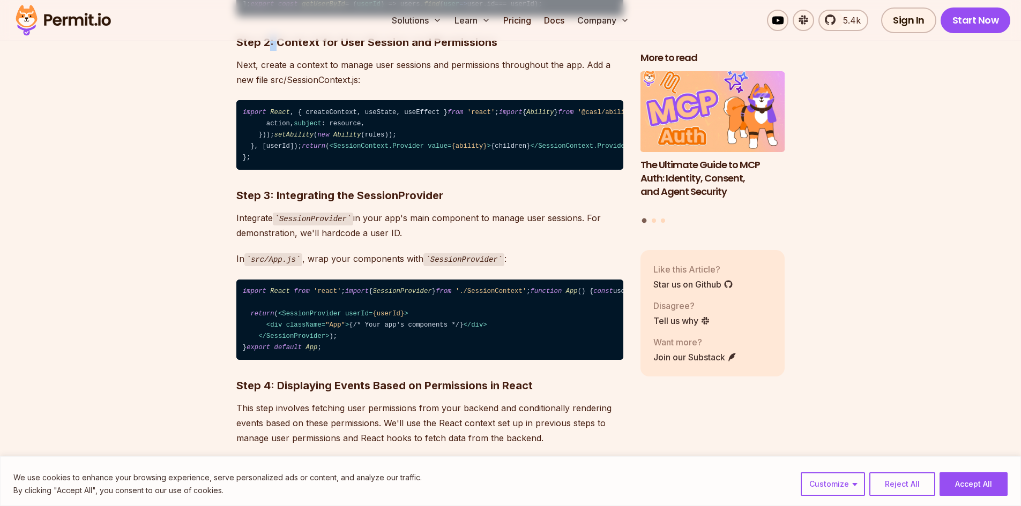
click at [266, 51] on h3 "Step 2: Context for User Session and Permissions" at bounding box center [429, 42] width 387 height 17
click at [348, 87] on p "Next, create a context to manage user sessions and permissions throughout the a…" at bounding box center [429, 72] width 387 height 30
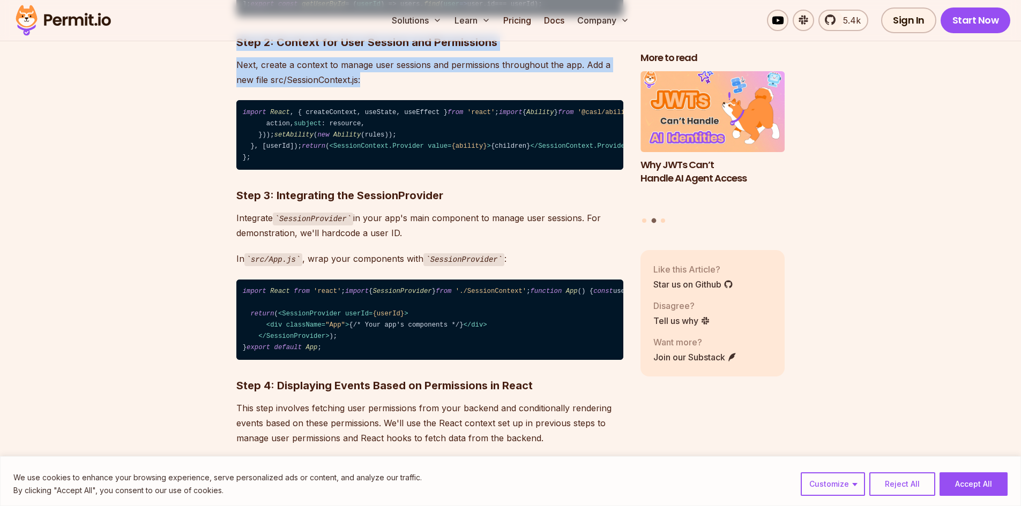
drag, startPoint x: 227, startPoint y: 114, endPoint x: 393, endPoint y: 151, distance: 170.3
click at [393, 87] on p "Next, create a context to manage user sessions and permissions throughout the a…" at bounding box center [429, 72] width 387 height 30
drag, startPoint x: 393, startPoint y: 151, endPoint x: 194, endPoint y: 115, distance: 202.7
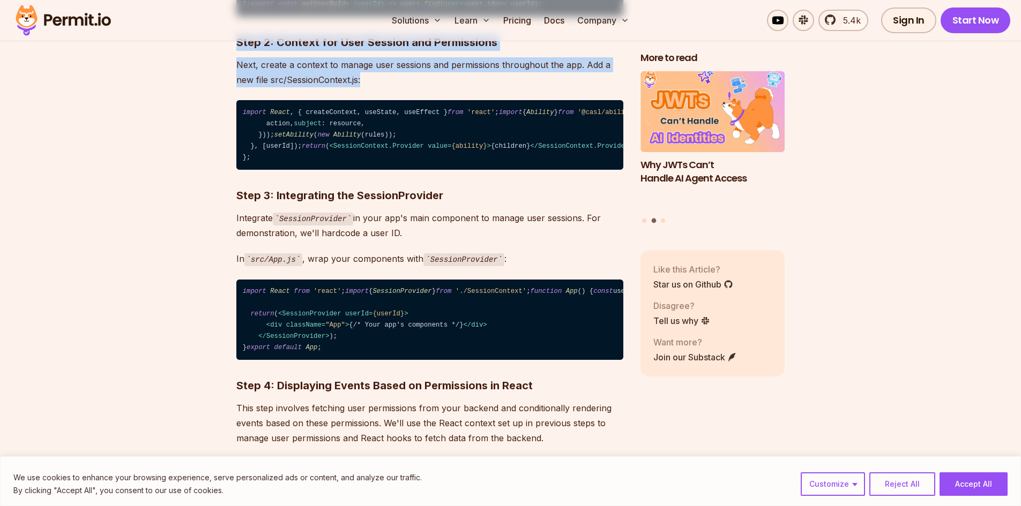
click at [304, 87] on p "Next, create a context to manage user sessions and permissions throughout the a…" at bounding box center [429, 72] width 387 height 30
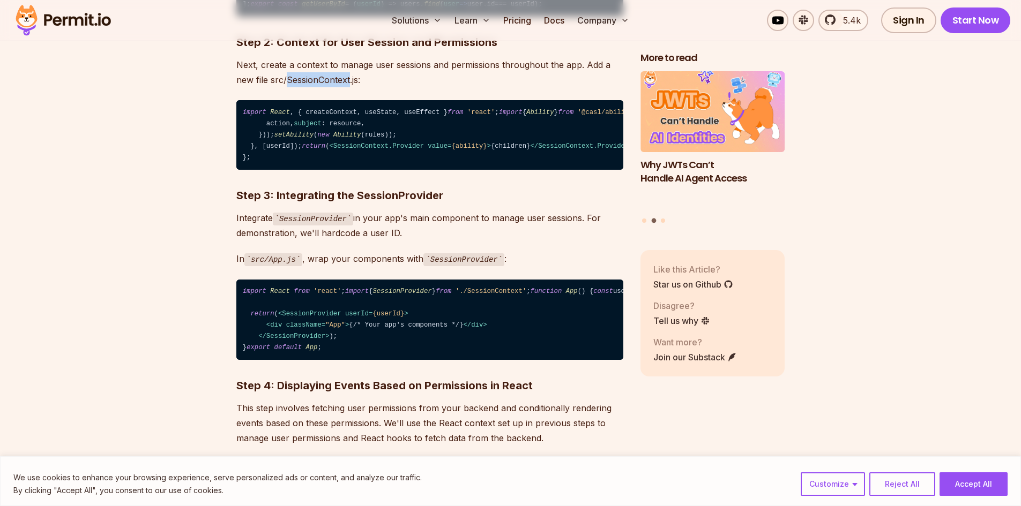
click at [304, 87] on p "Next, create a context to manage user sessions and permissions throughout the a…" at bounding box center [429, 72] width 387 height 30
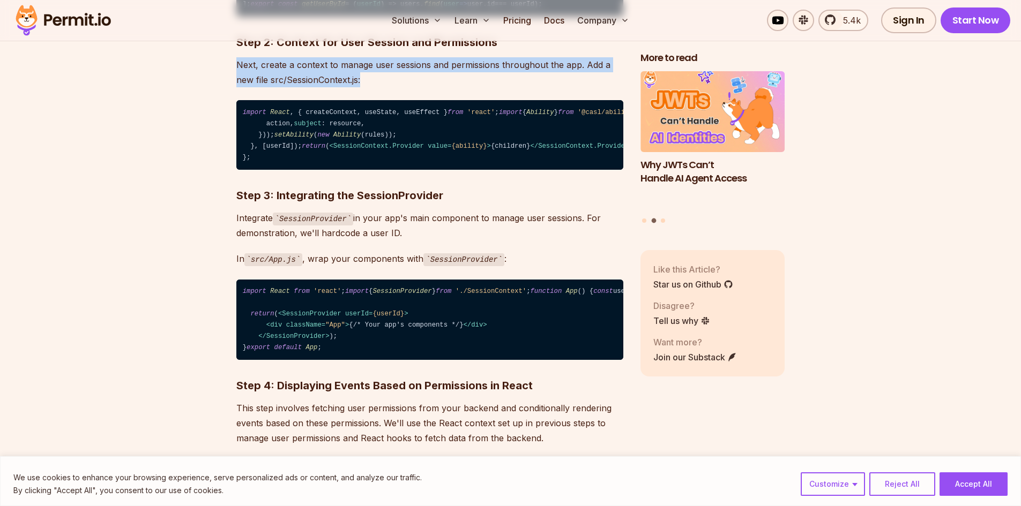
click at [304, 87] on p "Next, create a context to manage user sessions and permissions throughout the a…" at bounding box center [429, 72] width 387 height 30
click at [418, 87] on p "Next, create a context to manage user sessions and permissions throughout the a…" at bounding box center [429, 72] width 387 height 30
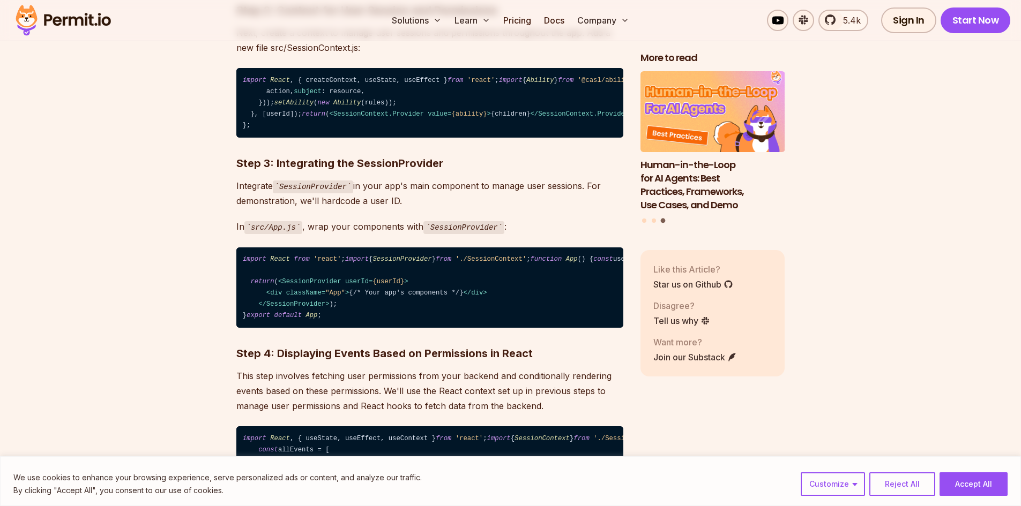
scroll to position [2074, 0]
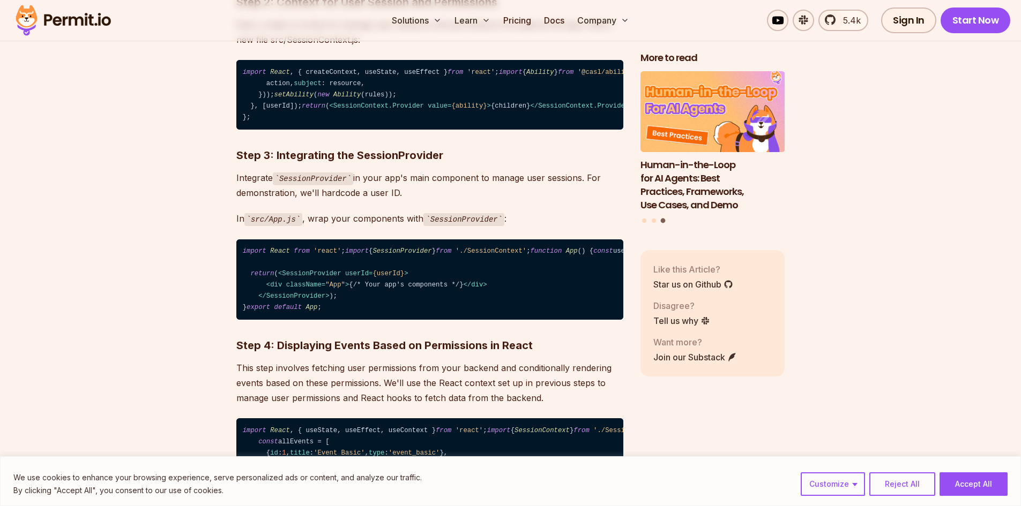
click at [274, 99] on span "setAbility" at bounding box center [294, 95] width 40 height 8
click at [424, 130] on code "import React , { createContext, useState, useEffect } from 'react' ; import { A…" at bounding box center [429, 95] width 387 height 70
click at [461, 130] on code "import React , { createContext, useState, useEffect } from 'react' ; import { A…" at bounding box center [429, 95] width 387 height 70
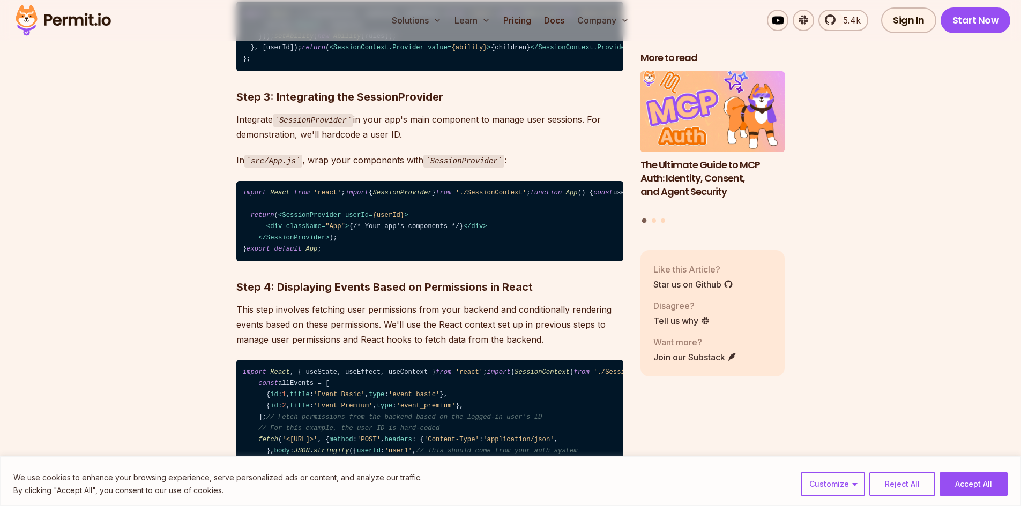
scroll to position [2132, 0]
drag, startPoint x: 261, startPoint y: 342, endPoint x: 227, endPoint y: 79, distance: 264.8
click at [542, 72] on code "import React , { createContext, useState, useEffect } from 'react' ; import { A…" at bounding box center [429, 37] width 387 height 70
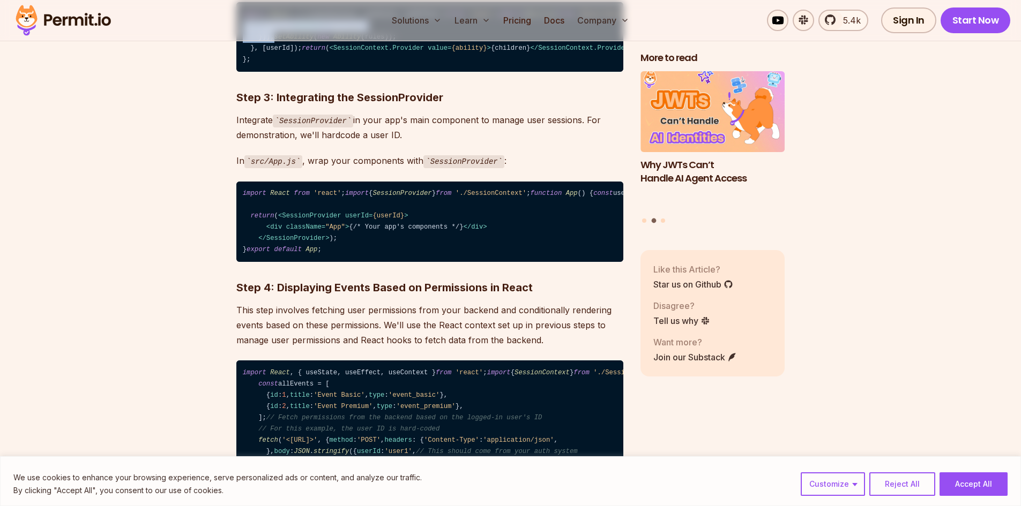
drag, startPoint x: 258, startPoint y: 197, endPoint x: 371, endPoint y: 244, distance: 122.3
click at [371, 72] on code "import React , { createContext, useState, useEffect } from 'react' ; import { A…" at bounding box center [429, 37] width 387 height 70
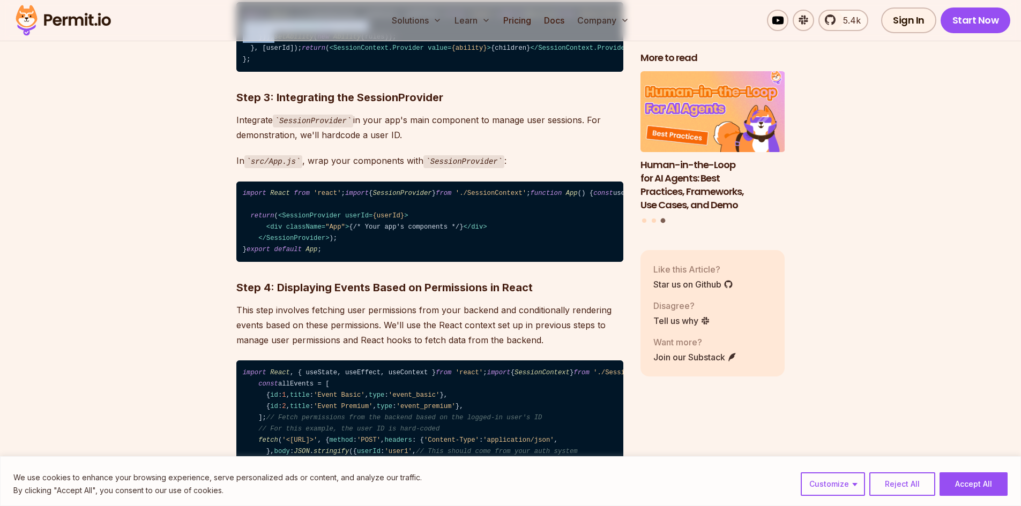
drag, startPoint x: 249, startPoint y: 347, endPoint x: 233, endPoint y: 85, distance: 262.6
click at [476, 72] on code "import React , { createContext, useState, useEffect } from 'react' ; import { A…" at bounding box center [429, 37] width 387 height 70
drag, startPoint x: 254, startPoint y: 341, endPoint x: 219, endPoint y: 68, distance: 275.5
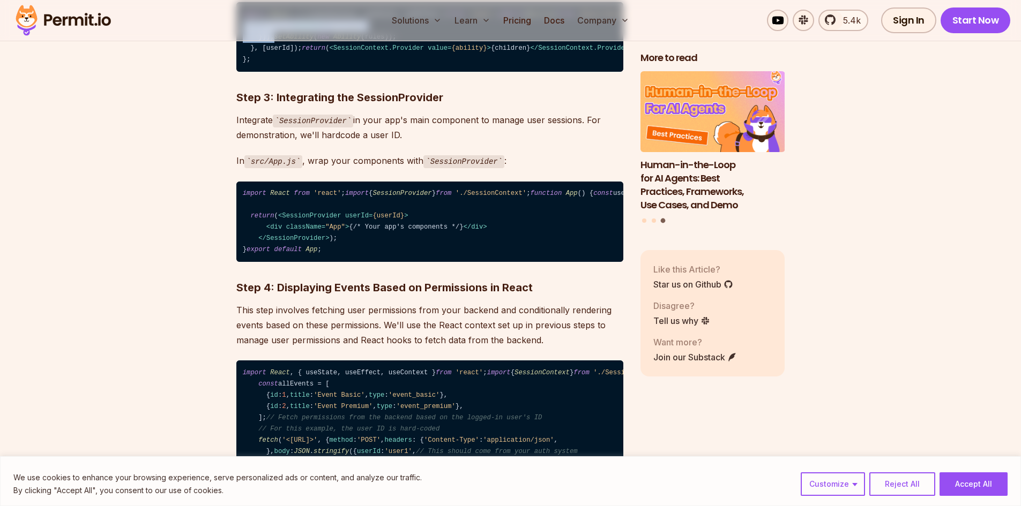
click at [447, 72] on code "import React , { createContext, useState, useEffect } from 'react' ; import { A…" at bounding box center [429, 37] width 387 height 70
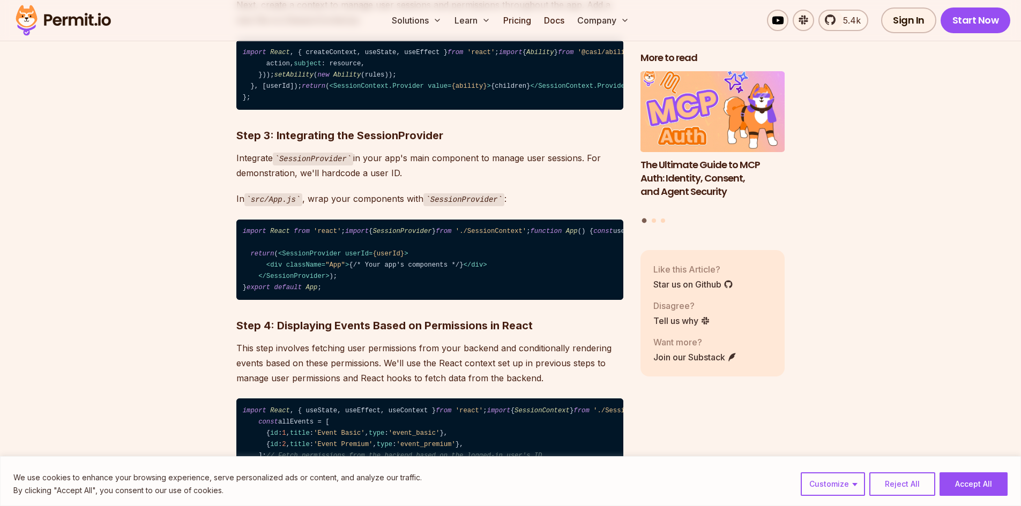
scroll to position [2093, 0]
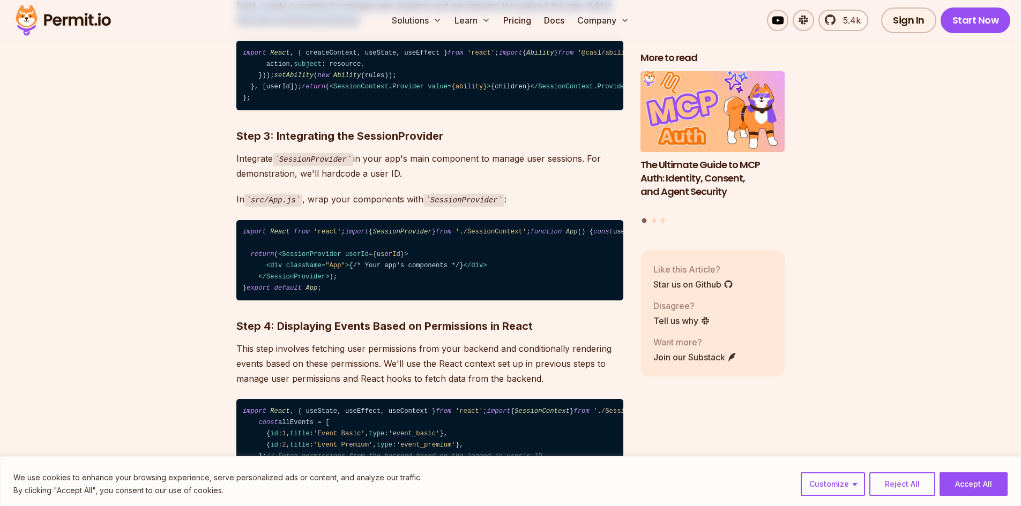
drag, startPoint x: 229, startPoint y: 54, endPoint x: 382, endPoint y: 103, distance: 160.0
drag, startPoint x: 370, startPoint y: 96, endPoint x: 241, endPoint y: 55, distance: 136.1
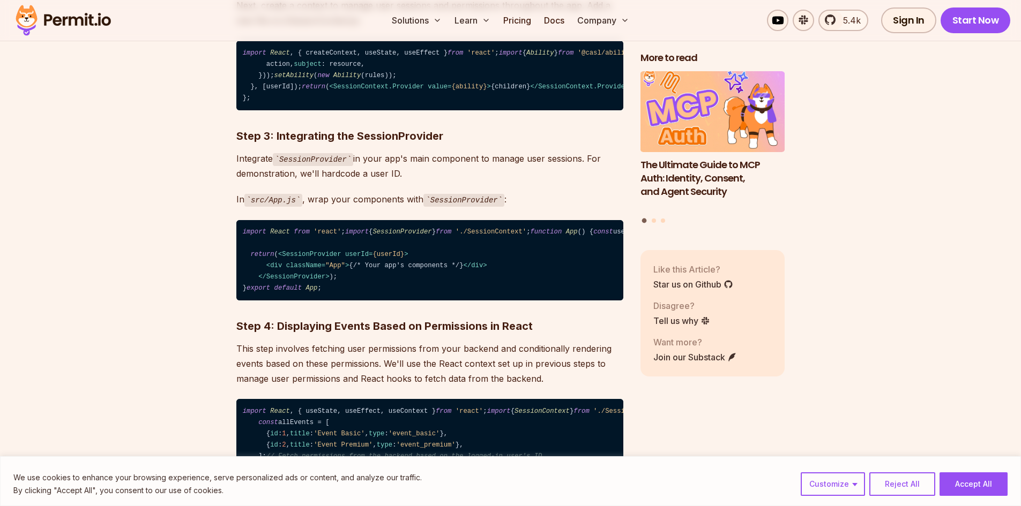
click at [244, 28] on p "Next, create a context to manage user sessions and permissions throughout the a…" at bounding box center [429, 13] width 387 height 30
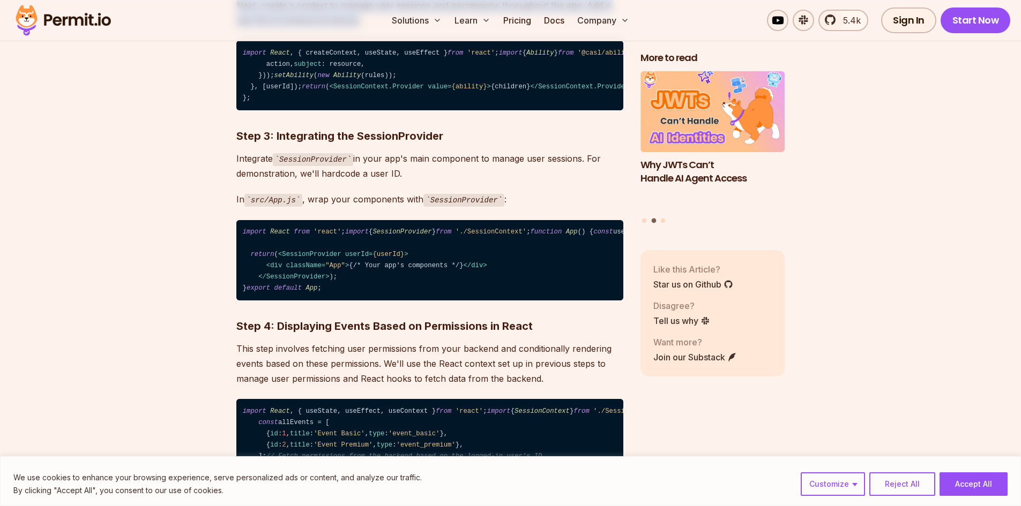
drag, startPoint x: 234, startPoint y: 72, endPoint x: 377, endPoint y: 97, distance: 145.2
click at [377, 28] on p "Next, create a context to manage user sessions and permissions throughout the a…" at bounding box center [429, 13] width 387 height 30
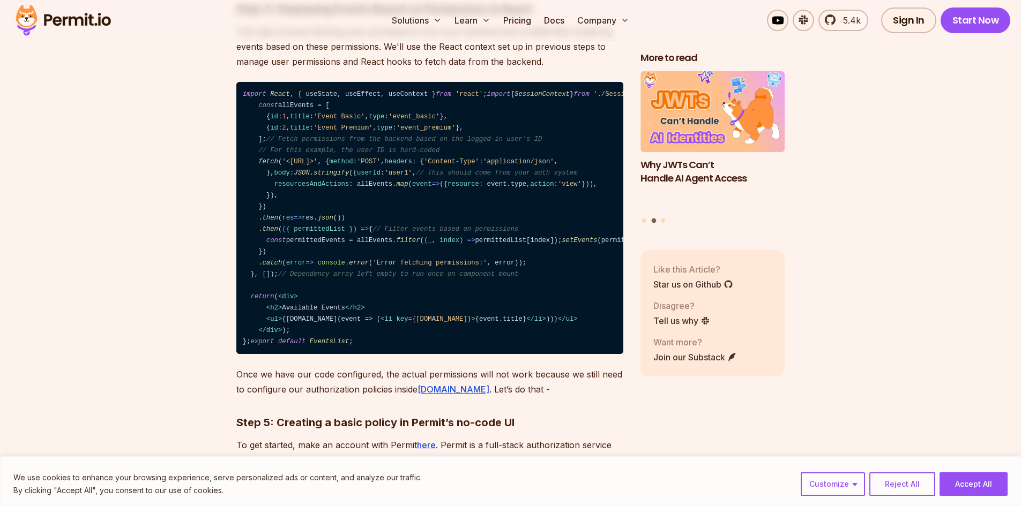
scroll to position [2379, 0]
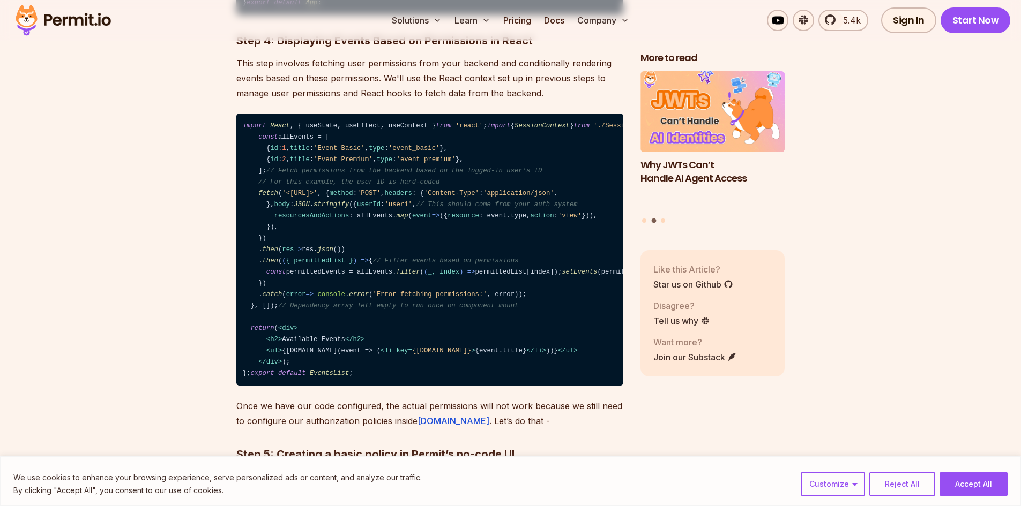
drag, startPoint x: 236, startPoint y: 138, endPoint x: 514, endPoint y: 207, distance: 286.0
drag, startPoint x: 514, startPoint y: 207, endPoint x: 234, endPoint y: 128, distance: 290.7
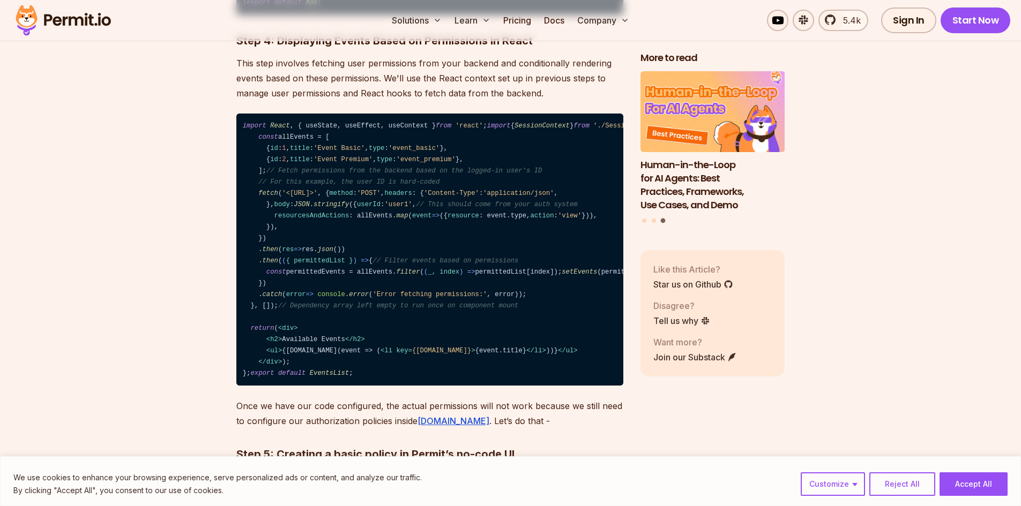
drag, startPoint x: 234, startPoint y: 135, endPoint x: 516, endPoint y: 206, distance: 290.7
drag, startPoint x: 516, startPoint y: 206, endPoint x: 239, endPoint y: 134, distance: 286.8
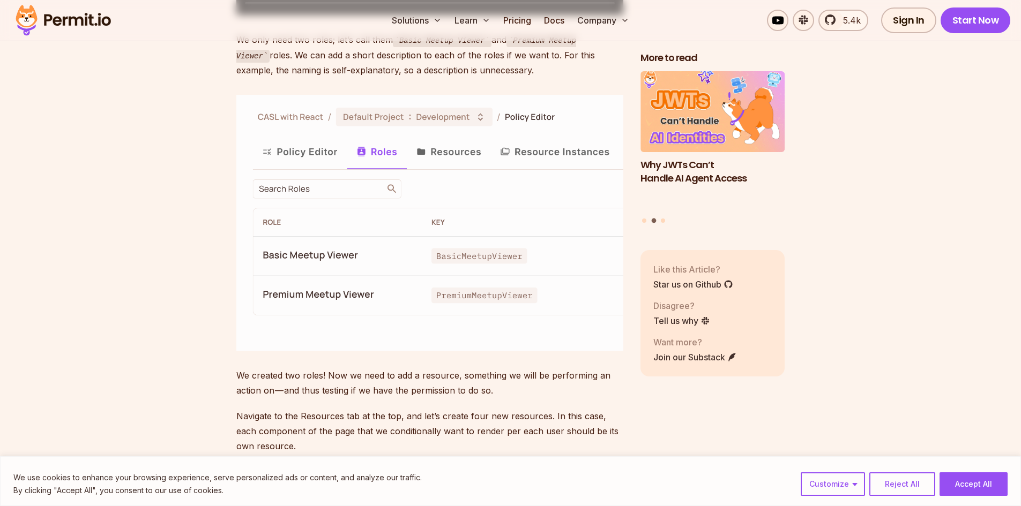
scroll to position [4151, 0]
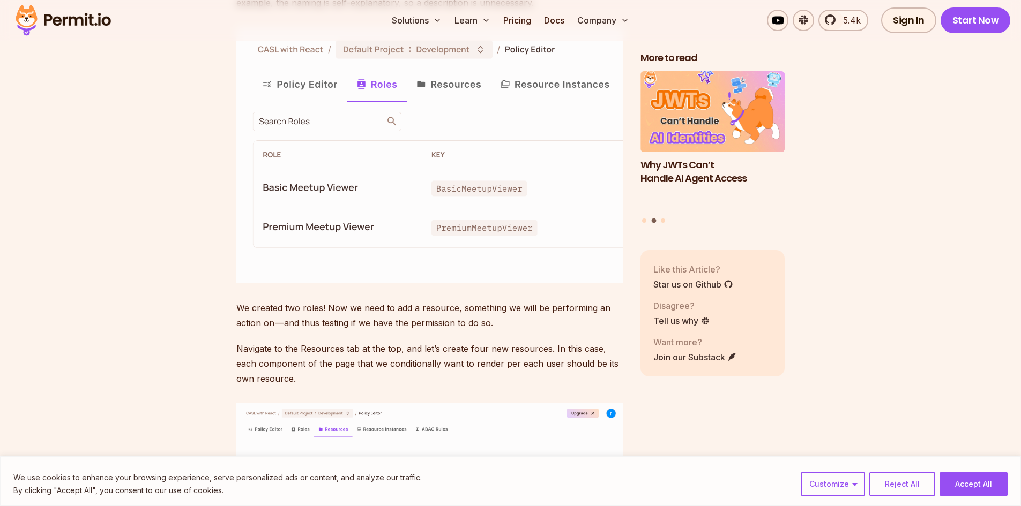
drag, startPoint x: 523, startPoint y: 144, endPoint x: 219, endPoint y: 84, distance: 309.2
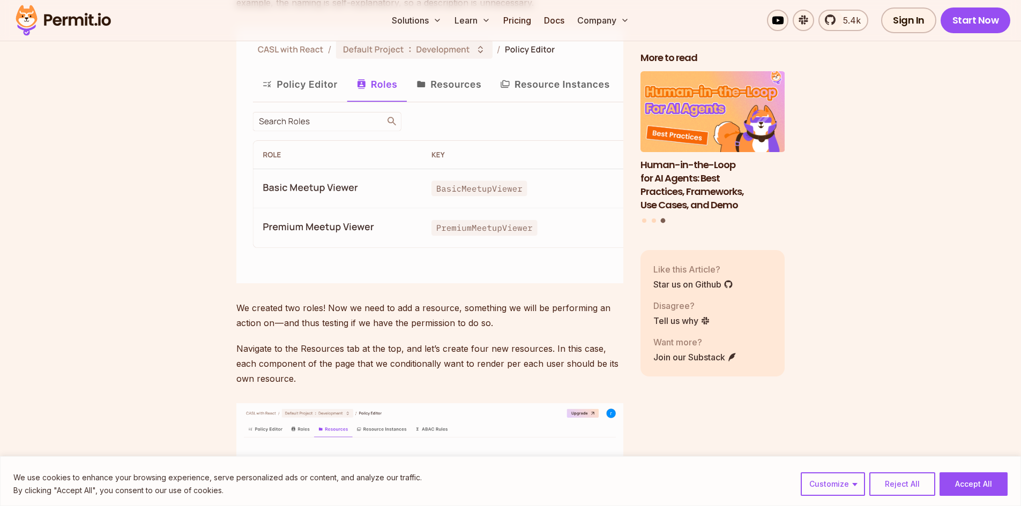
drag, startPoint x: 409, startPoint y: 118, endPoint x: 523, endPoint y: 136, distance: 114.9
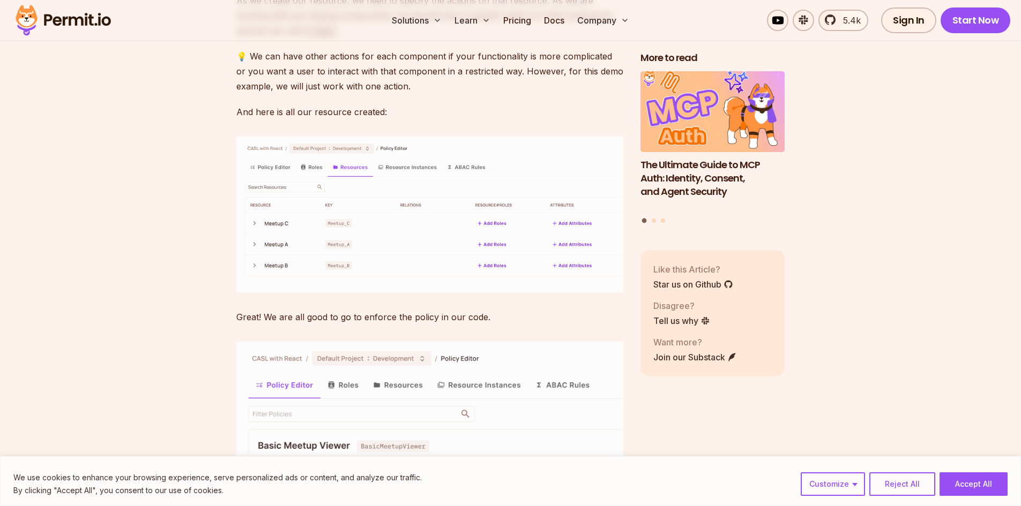
scroll to position [5230, 0]
